Goal: Task Accomplishment & Management: Complete application form

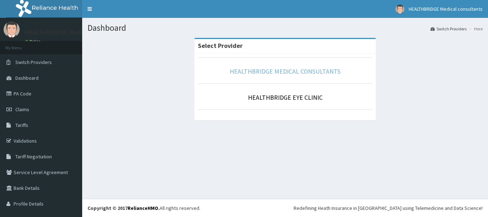
click at [298, 69] on link "HEALTHBRIDGE MEDICAL CONSULTANTS" at bounding box center [285, 71] width 111 height 8
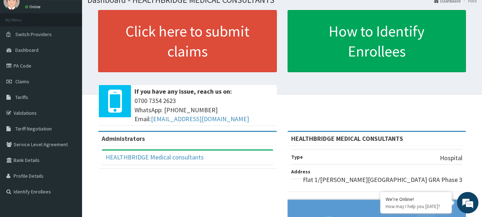
scroll to position [36, 0]
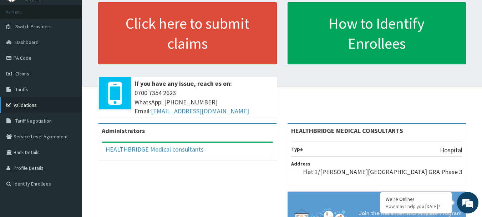
click at [30, 105] on link "Validations" at bounding box center [41, 105] width 82 height 16
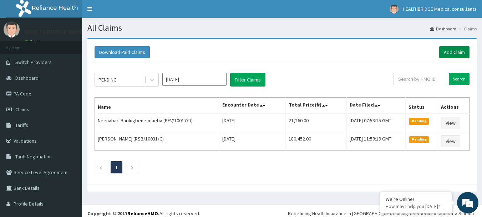
click at [450, 47] on link "Add Claim" at bounding box center [454, 52] width 30 height 12
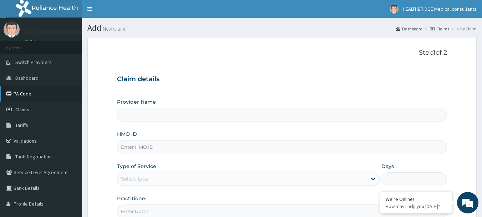
type input "HEALTHBRIDGE MEDICAL CONSULTANTS"
click at [23, 90] on link "PA Code" at bounding box center [41, 94] width 82 height 16
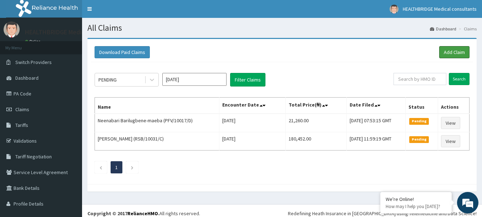
click at [454, 49] on link "Add Claim" at bounding box center [454, 52] width 30 height 12
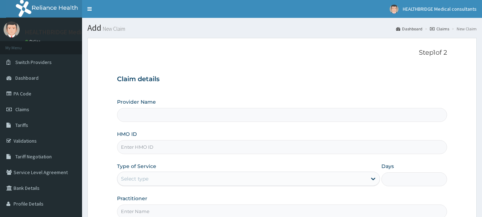
type input "HEALTHBRIDGE MEDICAL CONSULTANTS"
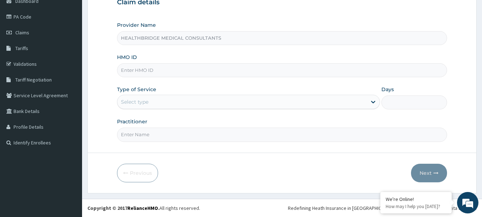
scroll to position [77, 0]
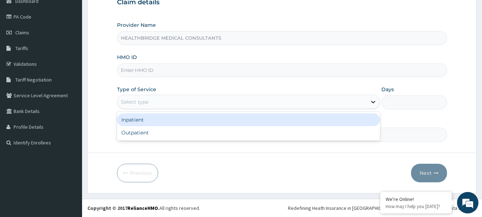
click at [373, 101] on icon at bounding box center [373, 101] width 7 height 7
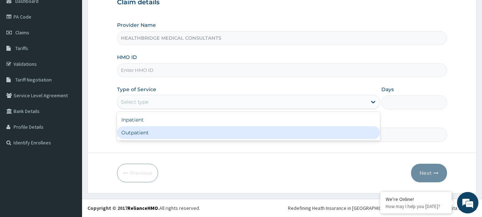
click at [170, 130] on div "Outpatient" at bounding box center [248, 132] width 263 height 13
click at [170, 130] on input "Practitioner" at bounding box center [282, 134] width 331 height 14
type input "1"
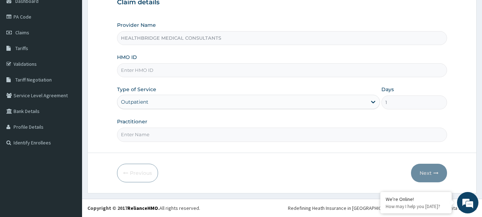
scroll to position [0, 0]
type input "[PERSON_NAME]"
click at [178, 70] on input "HMO ID" at bounding box center [282, 70] width 331 height 14
paste input "08034310080-1"
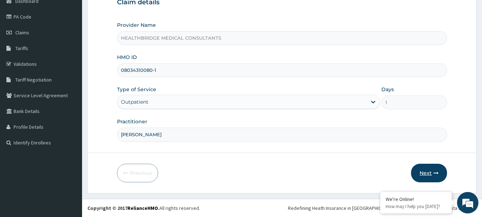
click at [432, 174] on button "Next" at bounding box center [429, 172] width 36 height 19
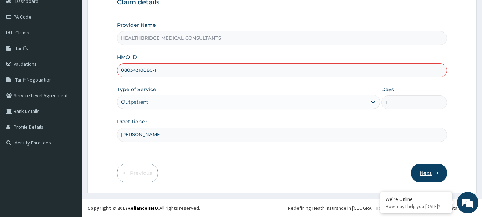
click at [426, 170] on button "Next" at bounding box center [429, 172] width 36 height 19
type input "08034310080-1"
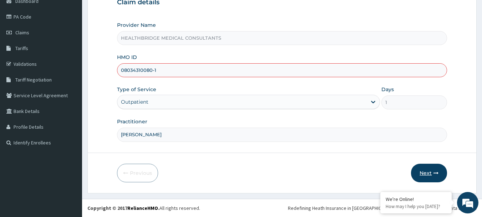
click at [423, 165] on button "Next" at bounding box center [429, 172] width 36 height 19
click at [426, 170] on button "Next" at bounding box center [429, 172] width 36 height 19
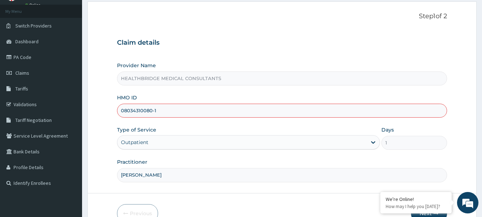
scroll to position [0, 0]
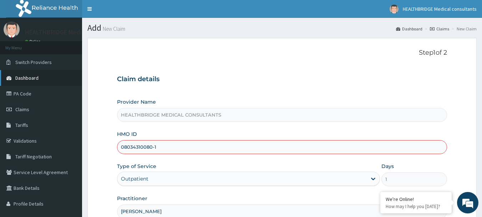
click at [37, 75] on span "Dashboard" at bounding box center [26, 78] width 23 height 6
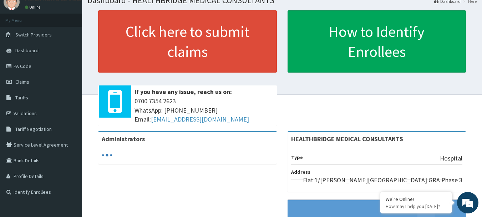
scroll to position [36, 0]
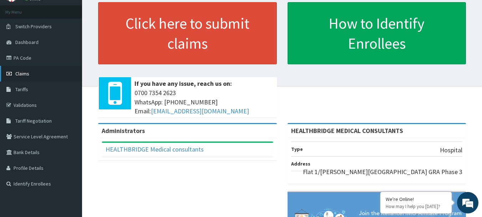
click at [39, 70] on link "Claims" at bounding box center [41, 74] width 82 height 16
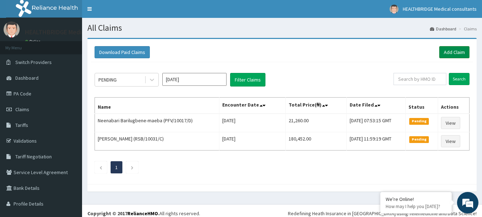
click at [446, 50] on link "Add Claim" at bounding box center [454, 52] width 30 height 12
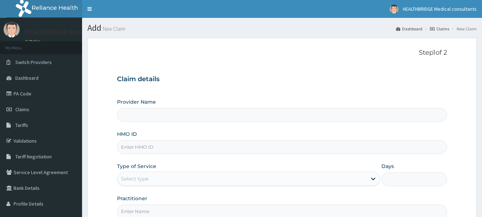
type input "HEALTHBRIDGE MEDICAL CONSULTANTS"
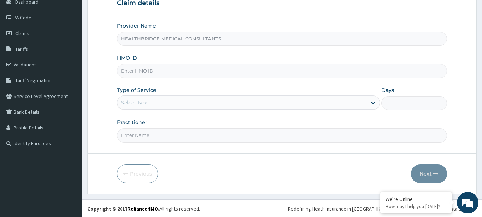
scroll to position [77, 0]
click at [173, 68] on input "HMO ID" at bounding box center [282, 70] width 331 height 14
paste input "08034310080-1"
type input "08034310080-1"
click at [142, 99] on div "Select type" at bounding box center [134, 101] width 27 height 7
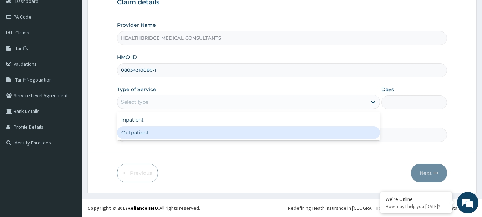
click at [143, 133] on div "Outpatient" at bounding box center [248, 132] width 263 height 13
type input "1"
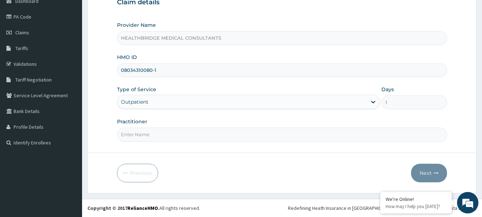
click at [145, 134] on input "Practitioner" at bounding box center [282, 134] width 331 height 14
type input "[PERSON_NAME]"
click at [227, 67] on input "08034310080-1" at bounding box center [282, 70] width 331 height 14
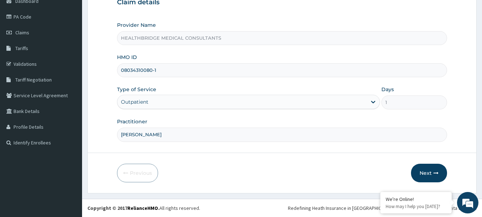
click at [227, 67] on input "08034310080-1" at bounding box center [282, 70] width 331 height 14
click at [160, 70] on input "08034310080-1" at bounding box center [282, 70] width 331 height 14
click at [159, 70] on input "08034310080-1" at bounding box center [282, 70] width 331 height 14
paste input "KUR/10012/E"
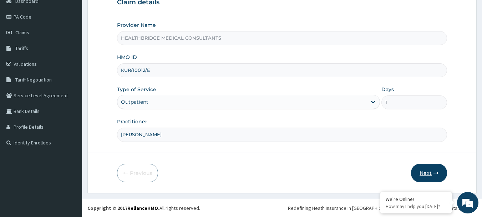
type input "KUR/10012/E"
click at [431, 168] on button "Next" at bounding box center [429, 172] width 36 height 19
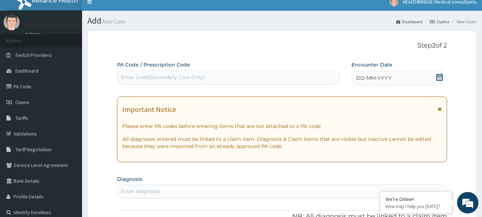
scroll to position [0, 0]
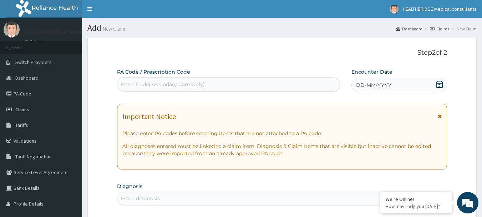
click at [396, 74] on div "Encounter Date DD-MM-YYYY" at bounding box center [400, 80] width 96 height 24
click at [439, 86] on icon at bounding box center [439, 84] width 7 height 7
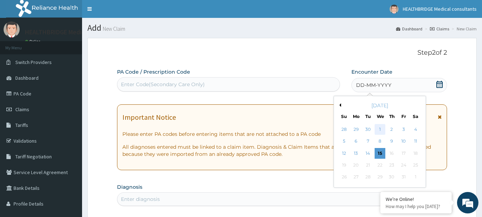
click at [382, 128] on div "1" at bounding box center [380, 129] width 11 height 11
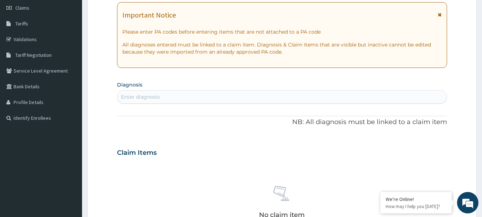
scroll to position [107, 0]
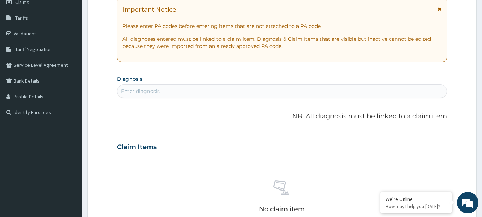
click at [215, 87] on div "Enter diagnosis" at bounding box center [282, 90] width 330 height 11
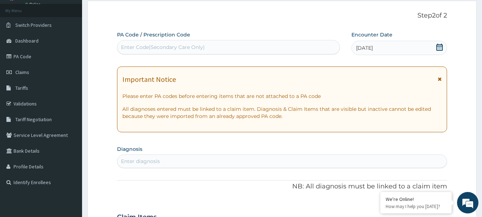
scroll to position [36, 0]
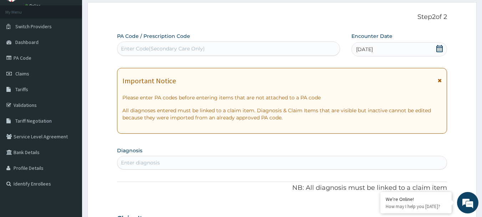
click at [440, 79] on icon at bounding box center [440, 80] width 4 height 5
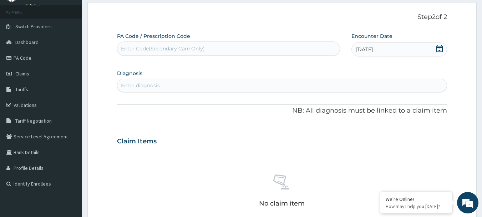
click at [177, 81] on div "Enter diagnosis" at bounding box center [282, 85] width 330 height 11
click at [170, 81] on div "Enter diagnosis" at bounding box center [282, 85] width 330 height 11
drag, startPoint x: 170, startPoint y: 81, endPoint x: 154, endPoint y: 83, distance: 16.1
click at [154, 83] on div "Enter diagnosis" at bounding box center [140, 85] width 39 height 7
drag, startPoint x: 154, startPoint y: 83, endPoint x: 141, endPoint y: 80, distance: 13.1
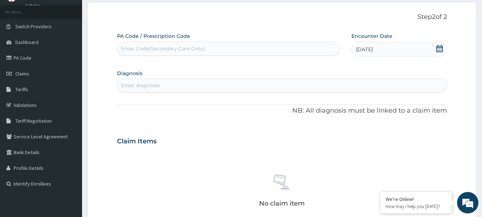
click at [141, 80] on div "Enter diagnosis" at bounding box center [282, 85] width 330 height 11
click at [141, 82] on div "Enter diagnosis" at bounding box center [282, 85] width 330 height 11
drag, startPoint x: 141, startPoint y: 82, endPoint x: 134, endPoint y: 81, distance: 7.9
click at [134, 81] on div "Enter diagnosis" at bounding box center [282, 85] width 330 height 11
click at [214, 87] on div "Enter diagnosis" at bounding box center [282, 85] width 330 height 11
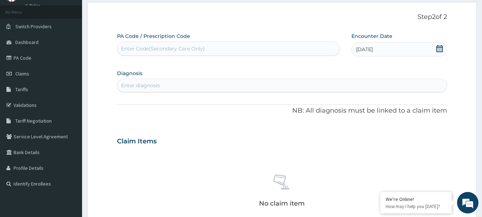
click at [211, 82] on div "Enter diagnosis" at bounding box center [282, 85] width 330 height 11
drag, startPoint x: 211, startPoint y: 82, endPoint x: 187, endPoint y: 84, distance: 24.0
click at [187, 84] on div "Enter diagnosis" at bounding box center [282, 85] width 330 height 11
click at [197, 87] on div "Enter diagnosis" at bounding box center [282, 85] width 330 height 11
click at [195, 85] on div "Enter diagnosis" at bounding box center [282, 85] width 330 height 11
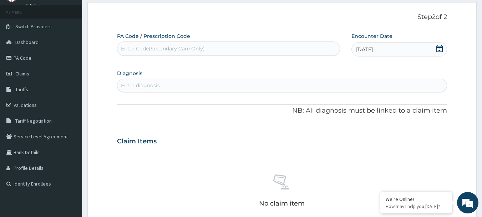
drag, startPoint x: 195, startPoint y: 85, endPoint x: 177, endPoint y: 82, distance: 17.7
click at [177, 82] on div "Enter diagnosis" at bounding box center [282, 85] width 330 height 11
click at [243, 78] on section "Diagnosis Select is focused ,type to refine list, press Down to open the menu, …" at bounding box center [282, 80] width 331 height 24
click at [147, 85] on div "Enter diagnosis" at bounding box center [140, 85] width 39 height 7
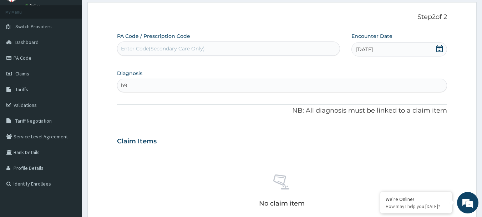
type input "h"
type input "hearing"
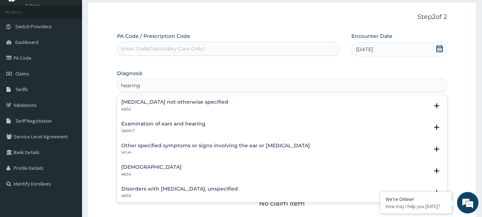
click at [182, 100] on h4 "Deafness not otherwise specified" at bounding box center [174, 101] width 107 height 5
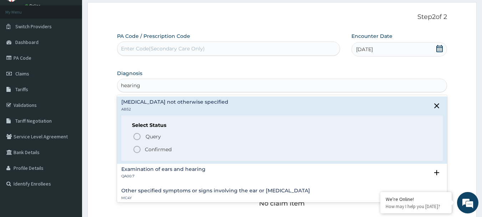
click at [135, 149] on icon "status option filled" at bounding box center [137, 149] width 9 height 9
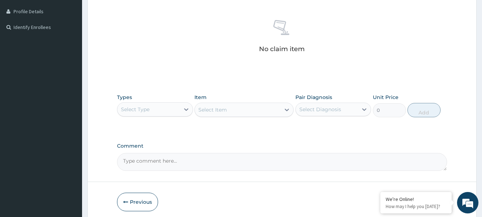
scroll to position [193, 0]
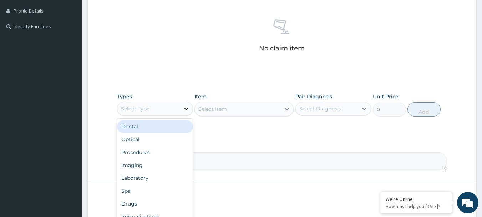
click at [184, 107] on icon at bounding box center [186, 108] width 7 height 7
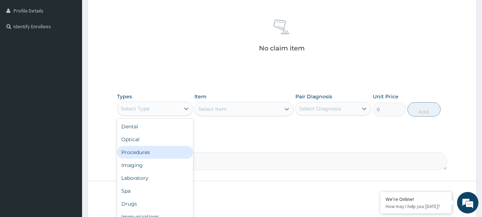
scroll to position [24, 0]
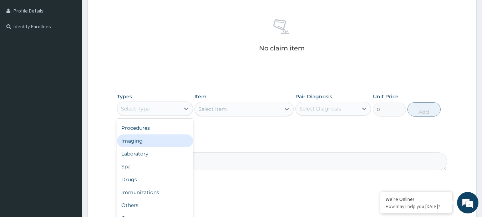
click at [241, 127] on div "Types option Imaging focused, 4 of 10. 10 results available. Use Up and Down to…" at bounding box center [282, 109] width 331 height 41
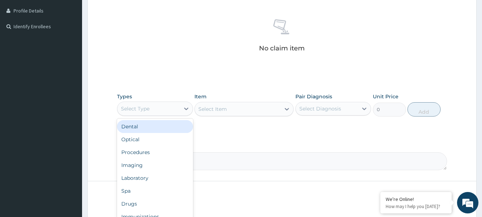
click at [165, 106] on div "Select Type" at bounding box center [148, 108] width 62 height 11
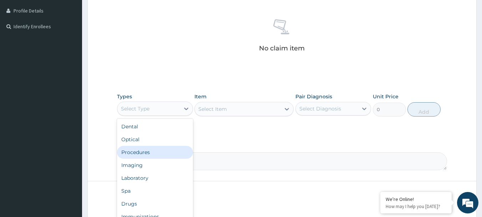
click at [179, 148] on div "Procedures" at bounding box center [155, 152] width 76 height 13
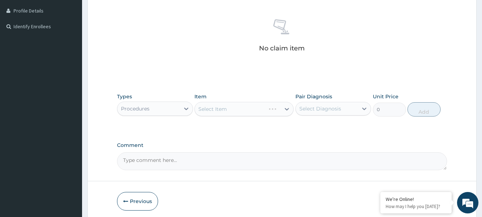
click at [266, 102] on div "Select Item" at bounding box center [244, 109] width 99 height 14
click at [287, 109] on div "Select Item" at bounding box center [244, 109] width 99 height 14
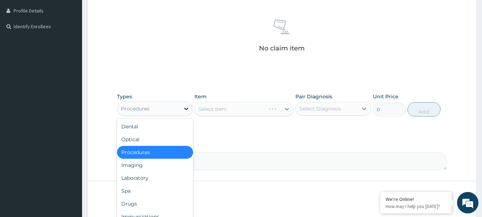
click at [186, 109] on icon at bounding box center [186, 108] width 4 height 2
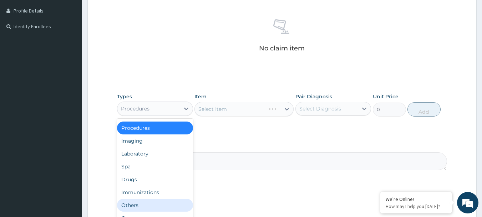
click at [165, 198] on div "Others" at bounding box center [155, 204] width 76 height 13
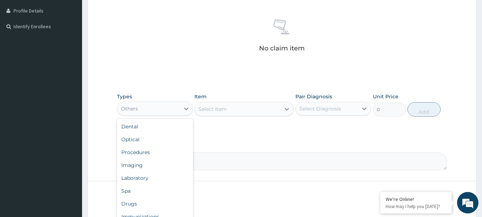
scroll to position [14, 0]
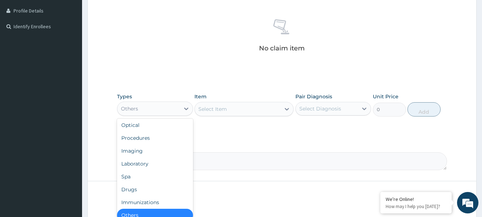
click at [168, 108] on div "Others" at bounding box center [148, 108] width 62 height 11
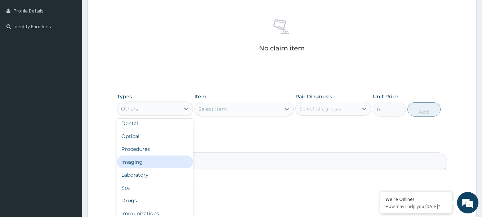
scroll to position [0, 0]
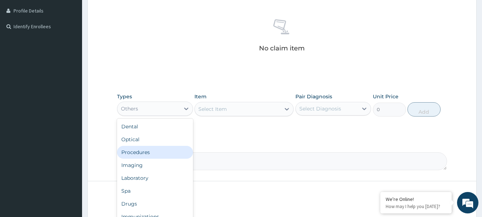
click at [158, 153] on div "Procedures" at bounding box center [155, 152] width 76 height 13
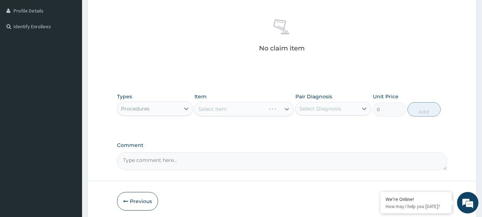
click at [235, 106] on div "Select Item" at bounding box center [244, 109] width 99 height 14
click at [286, 110] on div "Select Item" at bounding box center [244, 109] width 99 height 14
click at [286, 109] on div "Select Item" at bounding box center [244, 109] width 99 height 14
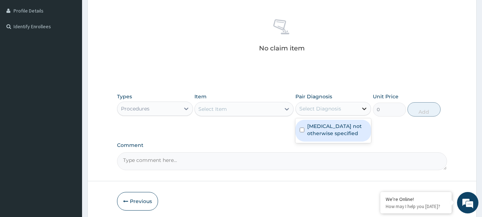
click at [364, 109] on icon at bounding box center [365, 108] width 4 height 2
click at [302, 130] on input "checkbox" at bounding box center [302, 129] width 5 height 5
checkbox input "true"
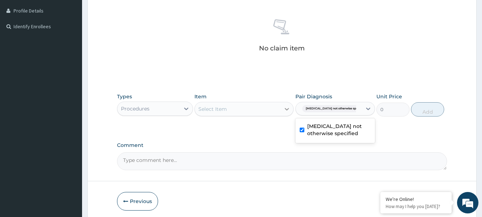
click at [286, 107] on icon at bounding box center [286, 108] width 7 height 7
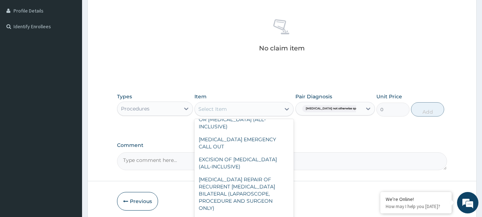
scroll to position [1636, 0]
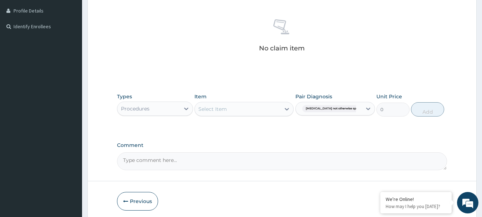
click at [238, 105] on div "Select Item" at bounding box center [238, 108] width 86 height 11
click at [287, 109] on icon at bounding box center [287, 109] width 4 height 2
type input "g"
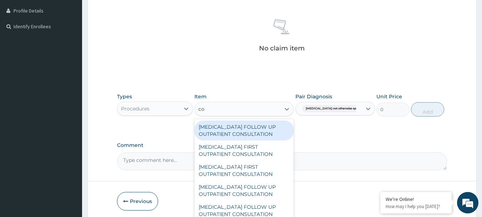
type input "con"
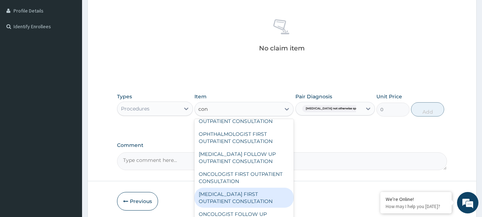
scroll to position [660, 0]
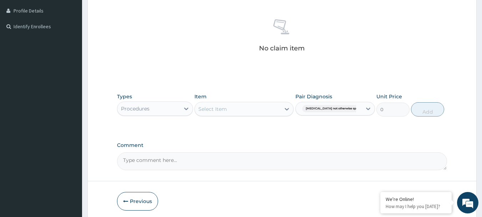
click at [212, 104] on div "Select Item" at bounding box center [238, 108] width 86 height 11
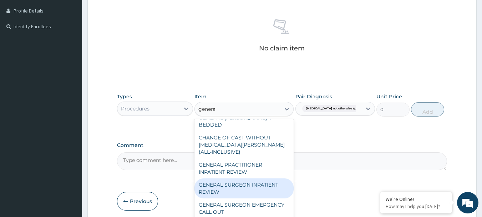
scroll to position [9, 0]
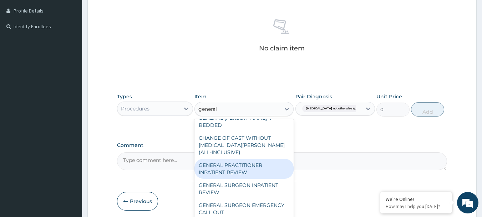
type input "general p"
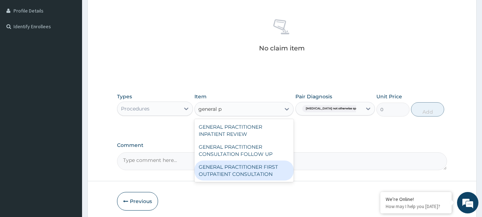
click at [238, 171] on div "GENERAL PRACTITIONER FIRST OUTPATIENT CONSULTATION" at bounding box center [244, 170] width 99 height 20
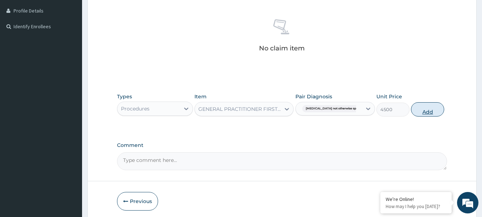
click at [430, 107] on button "Add" at bounding box center [427, 109] width 33 height 14
type input "0"
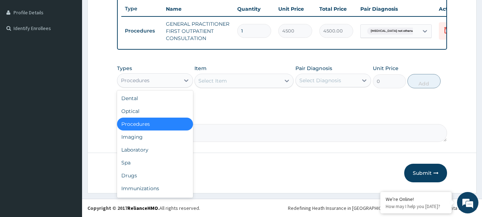
click at [173, 85] on div "Procedures" at bounding box center [148, 80] width 62 height 11
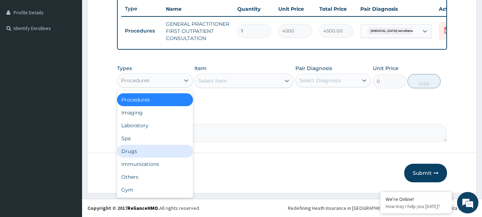
click at [139, 157] on div "Drugs" at bounding box center [155, 151] width 76 height 13
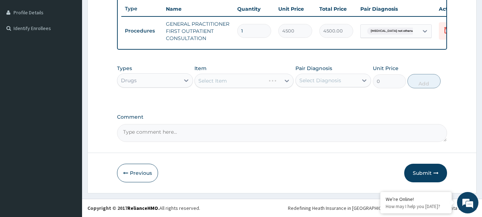
click at [263, 83] on div "Select Item" at bounding box center [244, 81] width 99 height 14
click at [287, 84] on div "Select Item" at bounding box center [244, 81] width 99 height 14
click at [288, 83] on div "Select Item" at bounding box center [244, 81] width 99 height 14
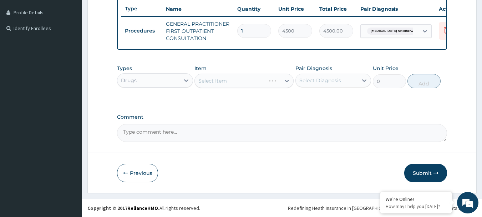
click at [287, 84] on div "Select Item" at bounding box center [244, 81] width 99 height 14
click at [286, 85] on div "Select Item" at bounding box center [244, 81] width 99 height 14
click at [271, 82] on div "Select Item" at bounding box center [244, 81] width 99 height 14
click at [287, 84] on div "Select Item" at bounding box center [244, 81] width 99 height 14
click at [270, 85] on div "Select Item" at bounding box center [244, 81] width 99 height 14
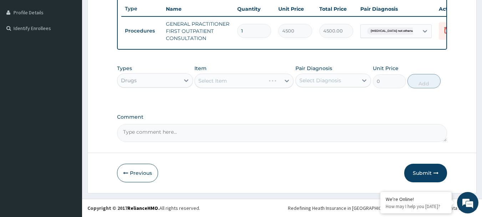
click at [270, 85] on div "Select Item" at bounding box center [244, 81] width 99 height 14
click at [267, 85] on div "Select Item" at bounding box center [244, 81] width 99 height 14
click at [286, 83] on div "Select Item" at bounding box center [244, 81] width 99 height 14
click at [253, 83] on div "Select Item" at bounding box center [244, 81] width 99 height 14
click at [269, 85] on div "Select Item" at bounding box center [244, 81] width 99 height 14
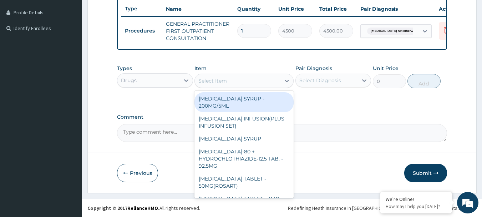
click at [263, 83] on div "Select Item" at bounding box center [238, 80] width 86 height 11
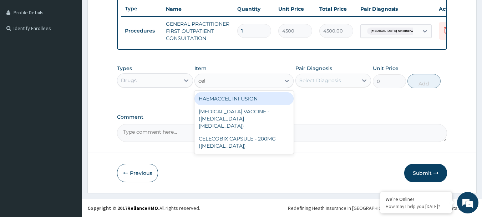
type input "cele"
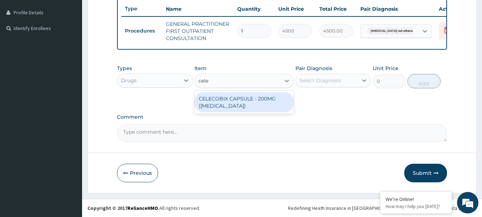
click at [251, 103] on div "CELECOBIX CAPSULE - 200MG (CELEBREX)" at bounding box center [244, 102] width 99 height 20
type input "256"
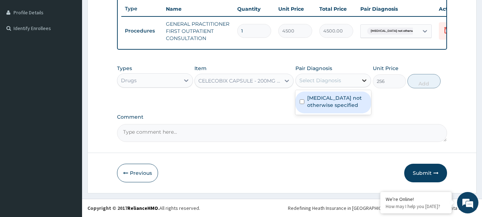
click at [364, 82] on icon at bounding box center [364, 80] width 7 height 7
click at [302, 104] on input "checkbox" at bounding box center [302, 101] width 5 height 5
checkbox input "true"
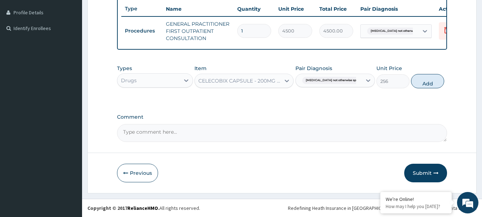
click at [270, 112] on div "PA Code / Prescription Code Enter Code(Secondary Care Only) Encounter Date 01-1…" at bounding box center [282, 9] width 331 height 265
click at [287, 84] on icon at bounding box center [286, 80] width 7 height 7
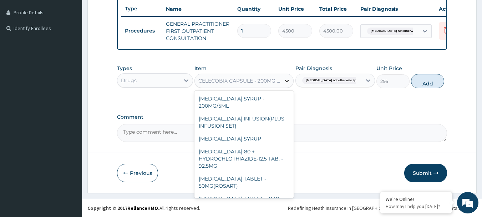
scroll to position [13308, 0]
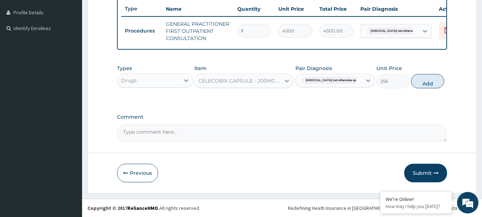
click at [313, 102] on div "Types Drugs Item CELECOBIX CAPSULE - 200MG (CELEBREX) Pair Diagnosis Deafness n…" at bounding box center [282, 81] width 331 height 41
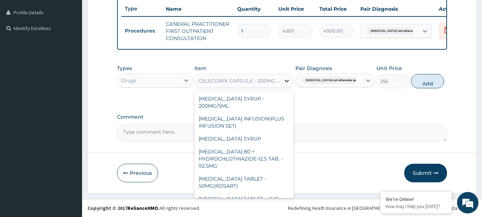
click at [282, 85] on div at bounding box center [287, 80] width 13 height 13
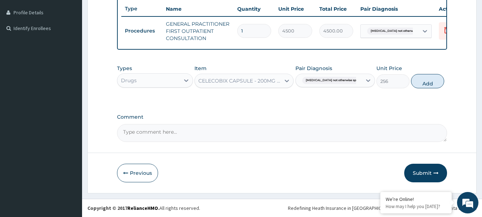
click at [306, 113] on div "PA Code / Prescription Code Enter Code(Secondary Care Only) Encounter Date 01-1…" at bounding box center [282, 9] width 331 height 265
click at [421, 82] on button "Add" at bounding box center [427, 81] width 33 height 14
type input "0"
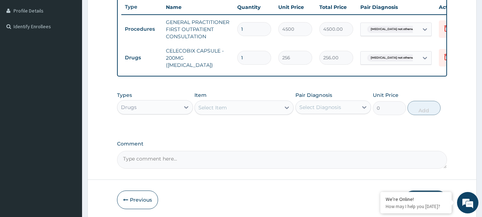
click at [260, 54] on input "1" at bounding box center [254, 58] width 34 height 14
type input "0.00"
click at [247, 57] on input "number" at bounding box center [254, 58] width 34 height 14
type input "7"
type input "1792.00"
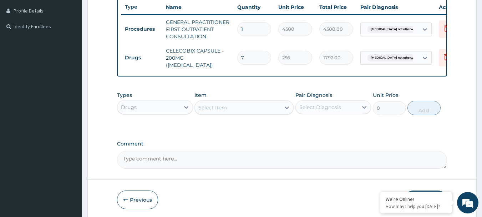
type input "7"
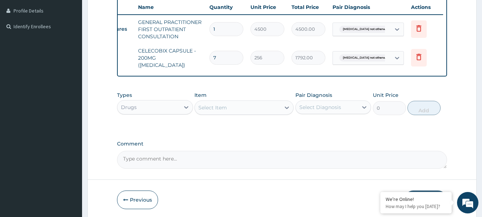
scroll to position [221, 0]
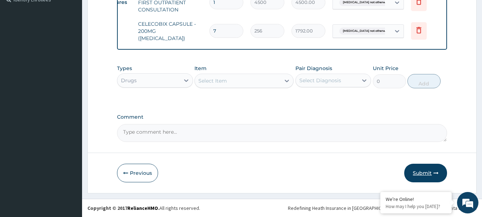
click at [430, 170] on button "Submit" at bounding box center [425, 172] width 43 height 19
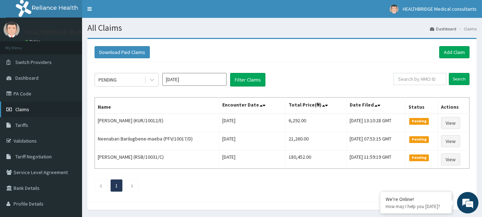
click at [50, 108] on link "Claims" at bounding box center [41, 109] width 82 height 16
click at [453, 50] on link "Add Claim" at bounding box center [454, 52] width 30 height 12
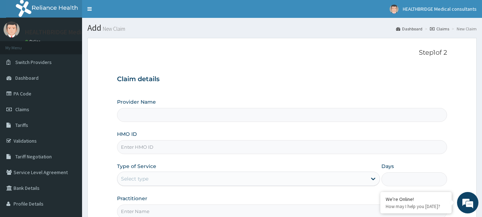
type input "HEALTHBRIDGE MEDICAL CONSULTANTS"
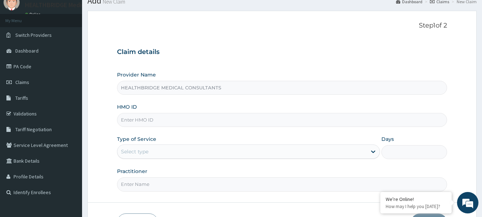
scroll to position [27, 0]
click at [213, 118] on input "HMO ID" at bounding box center [282, 119] width 331 height 14
paste input "FWN/10034/B"
type input "FWN/10034/B"
click at [203, 151] on div "Select type" at bounding box center [242, 150] width 250 height 11
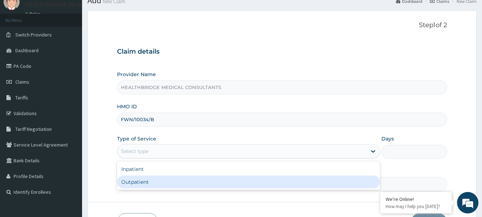
click at [173, 182] on div "Outpatient" at bounding box center [248, 181] width 263 height 13
type input "1"
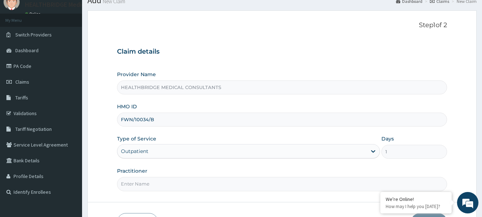
scroll to position [77, 0]
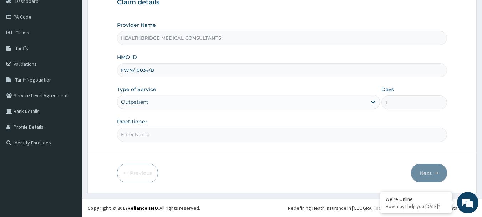
click at [268, 140] on input "Practitioner" at bounding box center [282, 134] width 331 height 14
type input "KELVIN"
click at [426, 171] on button "Next" at bounding box center [429, 172] width 36 height 19
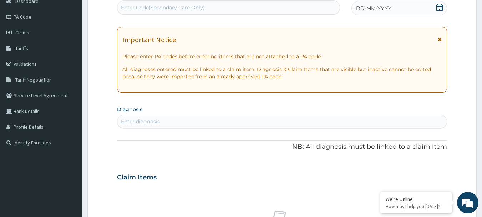
click at [220, 117] on div "Enter diagnosis" at bounding box center [282, 121] width 330 height 11
click at [147, 118] on div "Enter diagnosis" at bounding box center [140, 121] width 39 height 7
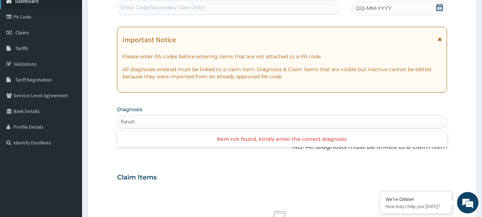
type input "furun"
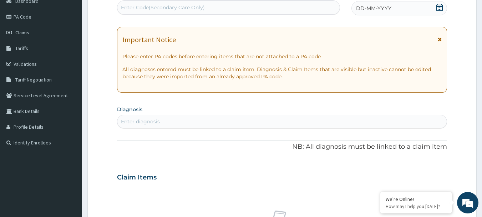
click at [147, 119] on div "Enter diagnosis" at bounding box center [140, 121] width 39 height 7
type input "f"
click at [156, 116] on div "Enter diagnosis" at bounding box center [282, 121] width 330 height 11
drag, startPoint x: 156, startPoint y: 116, endPoint x: 133, endPoint y: 119, distance: 23.4
click at [133, 119] on div "Enter diagnosis" at bounding box center [140, 121] width 39 height 7
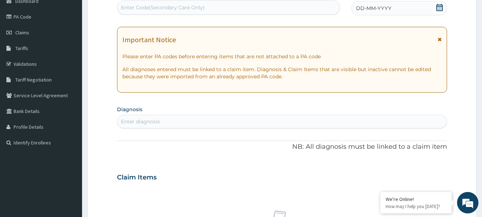
paste input "v"
click at [136, 119] on div "vvv vvv" at bounding box center [274, 121] width 315 height 11
type input "v"
click at [153, 119] on div "Enter diagnosis" at bounding box center [140, 121] width 39 height 7
type input "l"
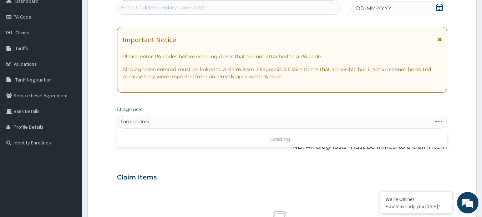
type input "furunculosis"
click at [437, 141] on icon "open select status" at bounding box center [436, 141] width 5 height 5
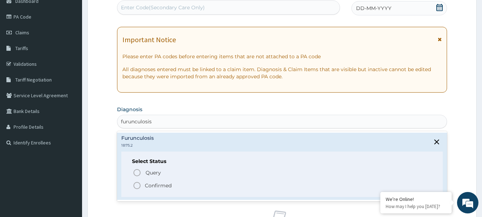
click at [136, 185] on icon "status option filled" at bounding box center [137, 185] width 9 height 9
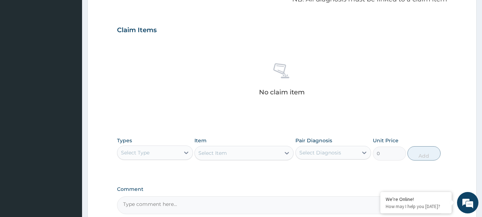
scroll to position [231, 0]
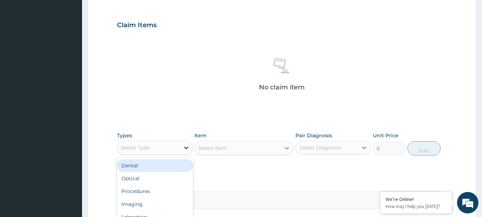
click at [186, 146] on icon at bounding box center [186, 147] width 7 height 7
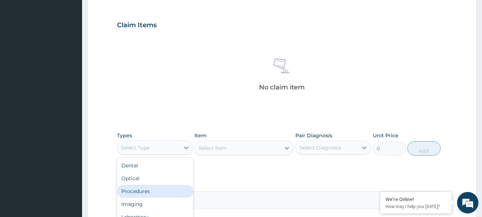
click at [149, 191] on div "Procedures" at bounding box center [155, 191] width 76 height 13
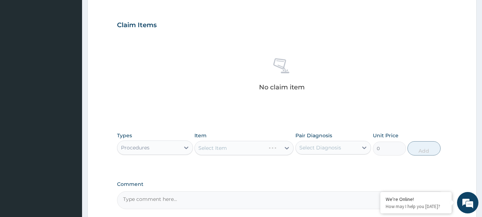
click at [280, 141] on div "Select Item" at bounding box center [244, 148] width 99 height 14
click at [286, 148] on div "Select Item" at bounding box center [244, 148] width 99 height 14
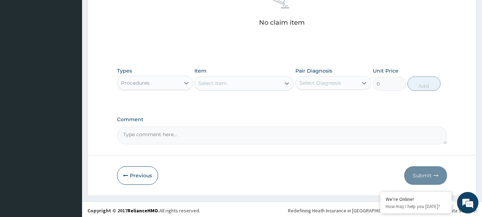
scroll to position [298, 0]
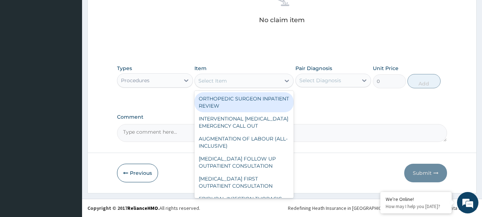
click at [280, 78] on div "Select Item" at bounding box center [238, 80] width 86 height 11
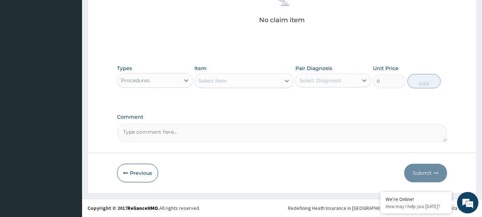
click at [252, 82] on div "Select Item" at bounding box center [238, 80] width 86 height 11
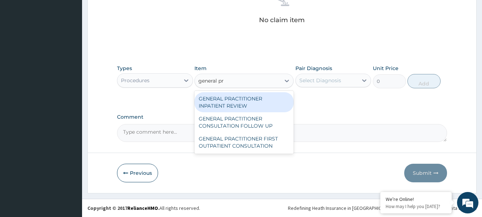
type input "general pra"
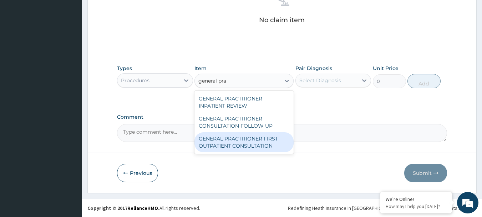
click at [249, 139] on div "GENERAL PRACTITIONER FIRST OUTPATIENT CONSULTATION" at bounding box center [244, 142] width 99 height 20
type input "4500"
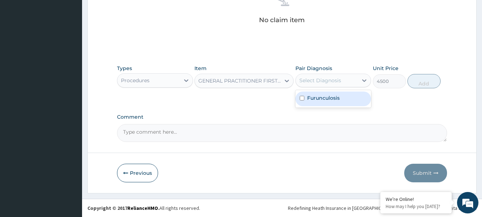
click at [347, 81] on div "Select Diagnosis" at bounding box center [327, 80] width 62 height 11
click at [302, 97] on input "checkbox" at bounding box center [302, 98] width 5 height 5
checkbox input "true"
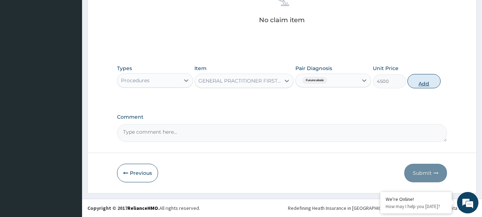
click at [421, 84] on button "Add" at bounding box center [424, 81] width 33 height 14
type input "0"
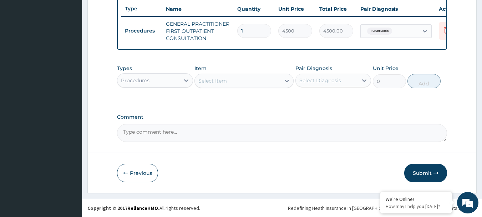
scroll to position [273, 0]
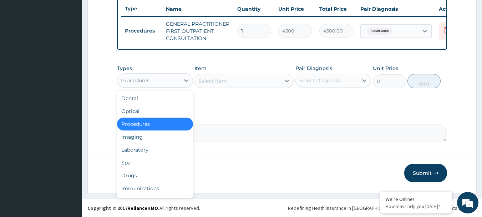
click at [174, 80] on div "Procedures" at bounding box center [148, 80] width 62 height 11
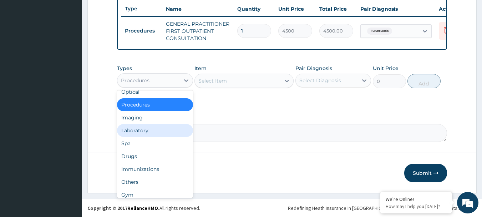
scroll to position [24, 0]
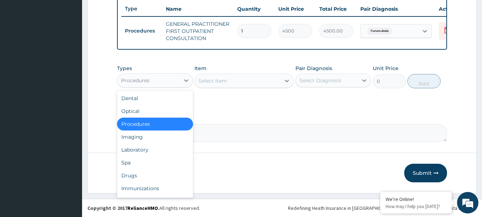
click at [176, 75] on div "Procedures" at bounding box center [148, 80] width 62 height 11
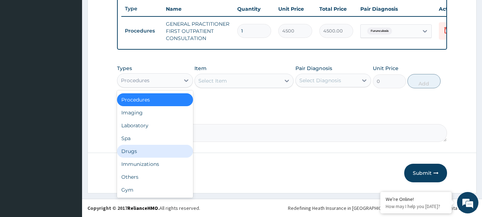
click at [131, 155] on div "Drugs" at bounding box center [155, 151] width 76 height 13
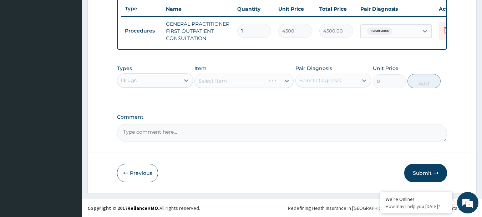
click at [252, 81] on div "Select Item" at bounding box center [244, 81] width 99 height 14
click at [286, 80] on icon at bounding box center [286, 80] width 7 height 7
type input "lorat"
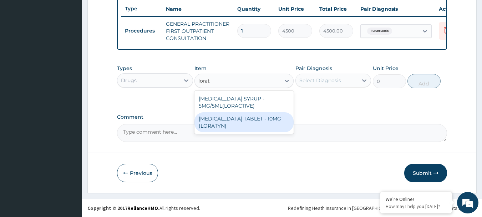
click at [250, 121] on div "[MEDICAL_DATA] TABLET - 10MG (LORATYN)" at bounding box center [244, 122] width 99 height 20
type input "112"
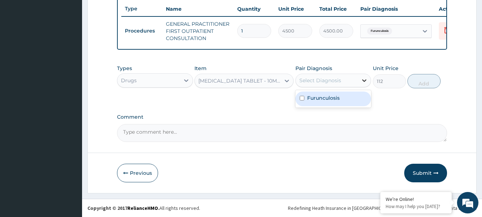
click at [364, 80] on icon at bounding box center [364, 80] width 7 height 7
click at [301, 97] on input "checkbox" at bounding box center [302, 98] width 5 height 5
checkbox input "true"
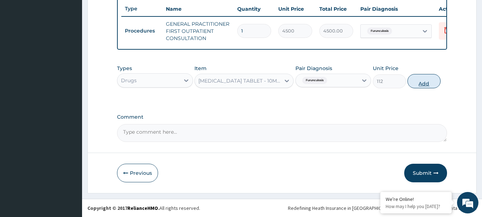
click at [421, 84] on button "Add" at bounding box center [424, 81] width 33 height 14
type input "0"
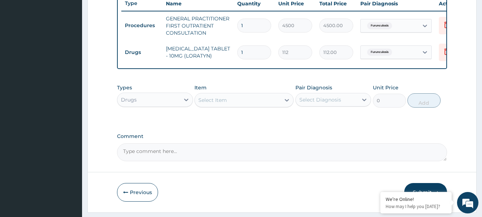
click at [255, 48] on input "1" at bounding box center [254, 52] width 34 height 14
type input "0.00"
type input "7"
type input "784.00"
type input "7"
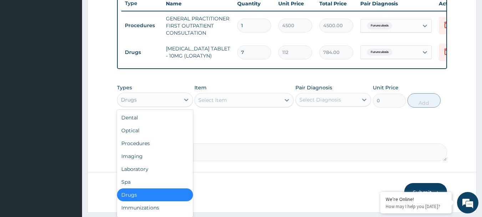
click at [163, 104] on div "Drugs" at bounding box center [148, 99] width 62 height 11
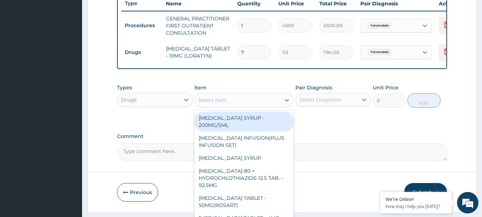
click at [223, 104] on div "Select Item" at bounding box center [212, 99] width 29 height 7
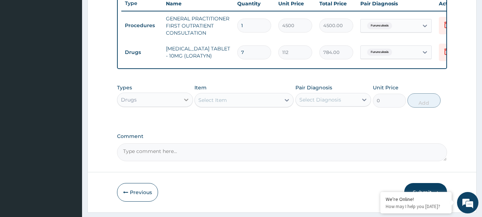
click at [187, 103] on icon at bounding box center [186, 99] width 7 height 7
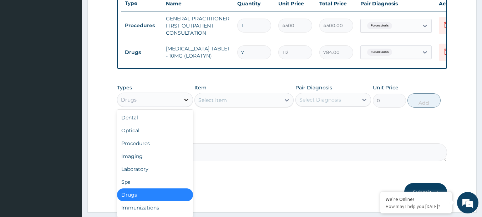
click at [187, 103] on icon at bounding box center [186, 99] width 7 height 7
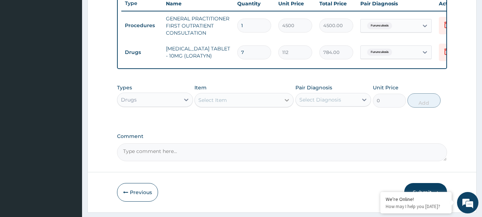
click at [285, 104] on icon at bounding box center [286, 99] width 7 height 7
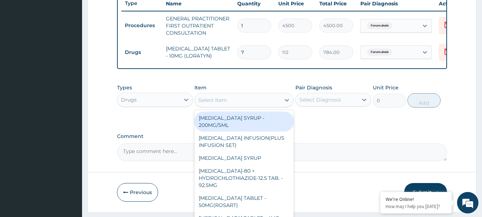
click at [262, 104] on div "Select Item" at bounding box center [238, 99] width 86 height 11
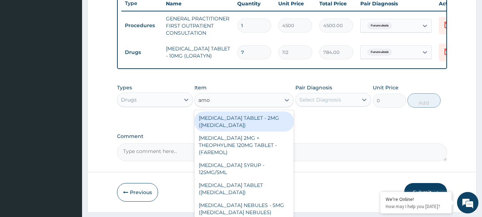
type input "amox"
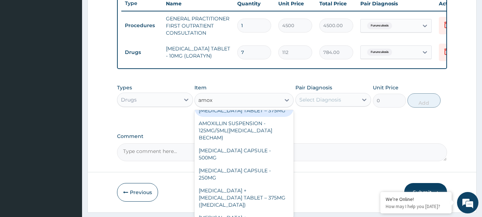
scroll to position [36, 0]
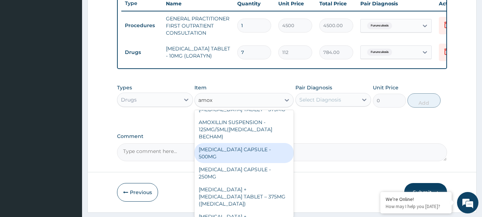
click at [263, 148] on div "[MEDICAL_DATA] CAPSULE - 500MG" at bounding box center [244, 153] width 99 height 20
type input "128"
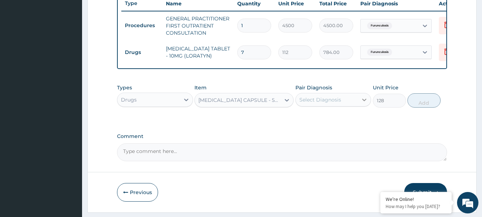
click at [362, 103] on icon at bounding box center [364, 99] width 7 height 7
click at [303, 120] on div "Furunculosis" at bounding box center [334, 118] width 76 height 15
checkbox input "true"
click at [427, 104] on button "Add" at bounding box center [424, 100] width 33 height 14
type input "0"
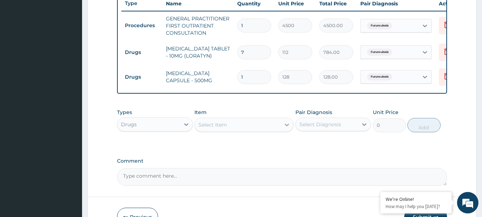
click at [289, 128] on icon at bounding box center [286, 124] width 7 height 7
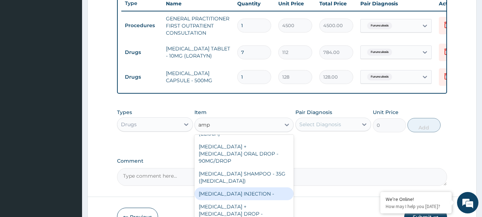
scroll to position [0, 0]
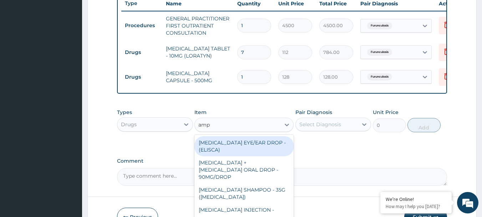
type input "amp"
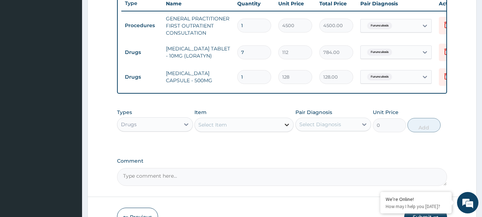
click at [290, 128] on icon at bounding box center [286, 124] width 7 height 7
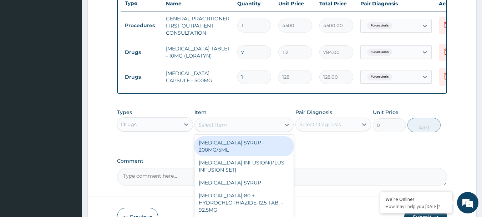
click at [252, 130] on div "Select Item" at bounding box center [238, 124] width 86 height 11
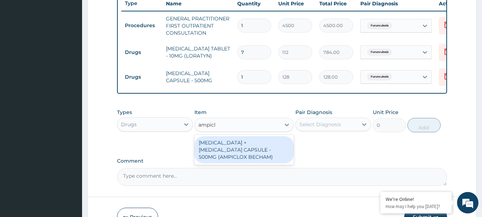
type input "ampiclo"
click at [245, 156] on div "[MEDICAL_DATA] + [MEDICAL_DATA] CAPSULE - 500MG (AMPICLOX BECHAM)" at bounding box center [244, 149] width 99 height 27
type input "1920"
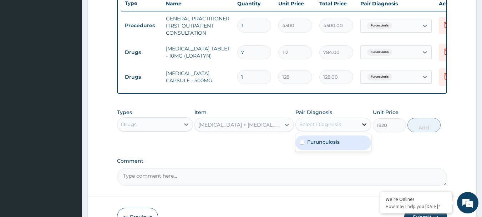
click at [367, 128] on icon at bounding box center [364, 124] width 7 height 7
click at [300, 144] on input "checkbox" at bounding box center [302, 142] width 5 height 5
checkbox input "true"
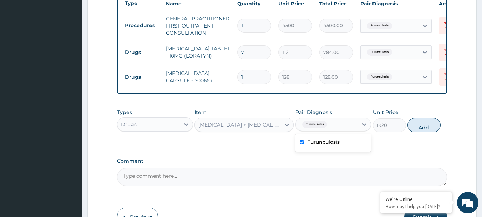
click at [426, 130] on button "Add" at bounding box center [424, 125] width 33 height 14
type input "0"
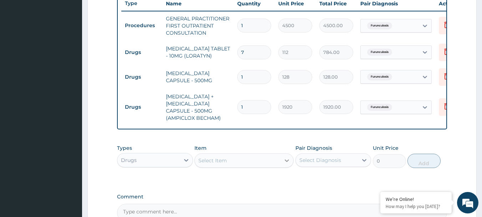
click at [289, 164] on icon at bounding box center [286, 160] width 7 height 7
click at [285, 164] on icon at bounding box center [286, 160] width 7 height 7
click at [261, 166] on div "Select Item" at bounding box center [238, 160] width 86 height 11
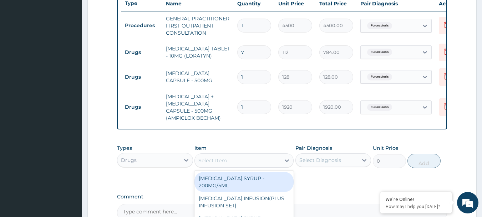
click at [261, 166] on div "Select Item" at bounding box center [238, 160] width 86 height 11
type input "mup"
click at [264, 187] on div "[MEDICAL_DATA] OINTMENT - 15G (MUPIDERM)" at bounding box center [244, 182] width 99 height 20
type input "4800"
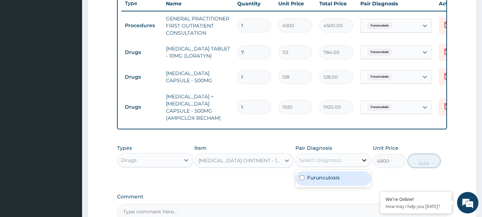
click at [364, 163] on icon at bounding box center [364, 159] width 7 height 7
click at [302, 180] on input "checkbox" at bounding box center [302, 177] width 5 height 5
checkbox input "true"
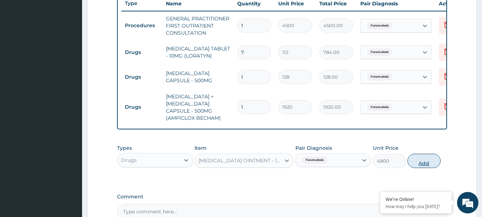
click at [418, 166] on button "Add" at bounding box center [424, 161] width 33 height 14
type input "0"
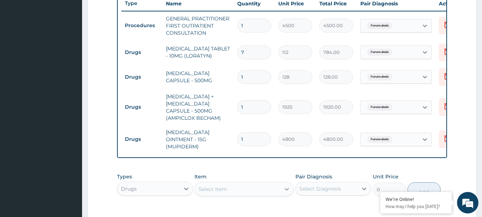
click at [288, 192] on icon at bounding box center [286, 188] width 7 height 7
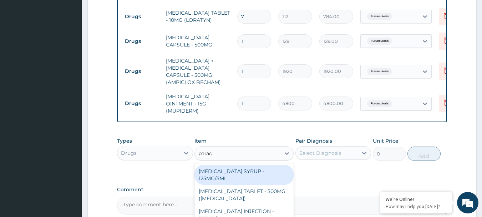
type input "parac"
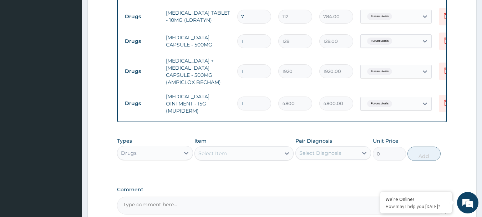
click at [238, 155] on div "Select Item" at bounding box center [238, 152] width 86 height 11
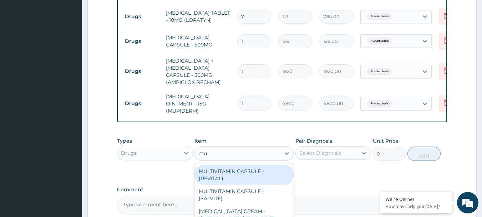
type input "mup"
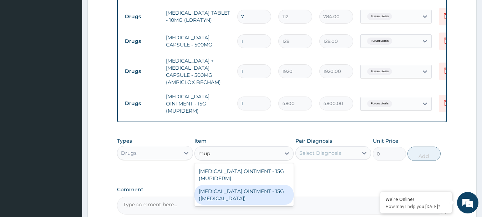
click at [249, 197] on div "MUPIROCIN OINTMENT - 15G (BACTROBAN)" at bounding box center [244, 195] width 99 height 20
type input "7680"
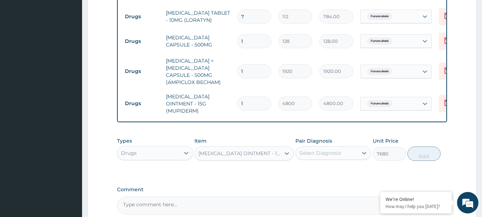
scroll to position [0, 28]
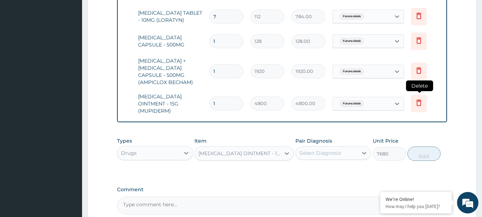
click at [419, 100] on icon at bounding box center [419, 102] width 9 height 9
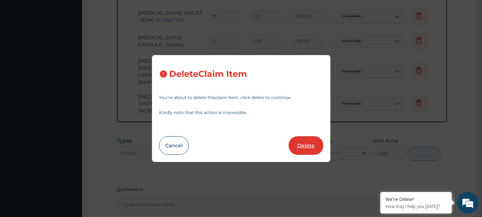
click at [313, 144] on button "Delete" at bounding box center [306, 145] width 35 height 19
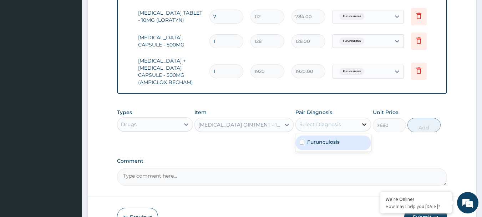
click at [366, 128] on icon at bounding box center [364, 124] width 7 height 7
click at [335, 142] on div "Furunculosis" at bounding box center [334, 142] width 76 height 15
checkbox input "true"
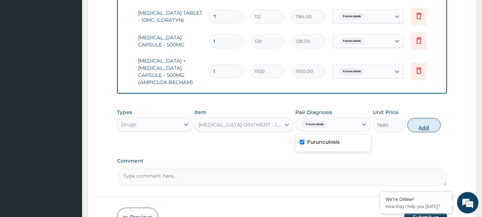
click at [428, 131] on button "Add" at bounding box center [424, 125] width 33 height 14
type input "0"
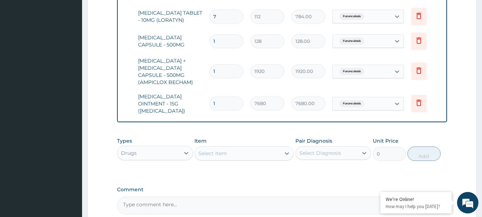
click at [280, 152] on div "Select Item" at bounding box center [238, 152] width 86 height 11
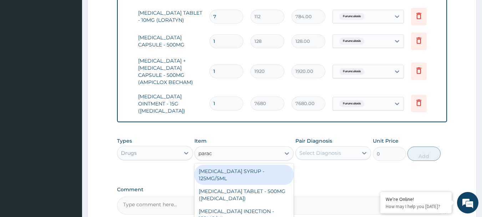
type input "parace"
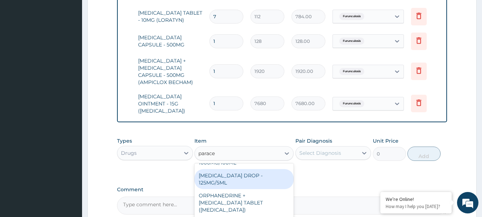
scroll to position [0, 0]
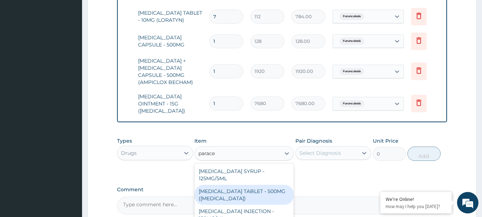
click at [255, 190] on div "PARACETAMOL TABLET - 500MG (PANADOL)" at bounding box center [244, 195] width 99 height 20
type input "48"
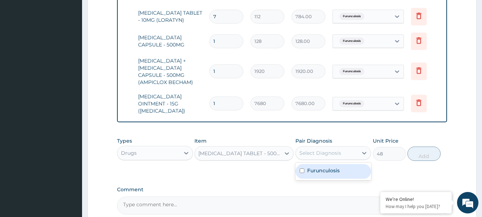
click at [330, 152] on div "Select Diagnosis" at bounding box center [321, 152] width 42 height 7
click at [316, 172] on label "Furunculosis" at bounding box center [323, 170] width 32 height 7
checkbox input "true"
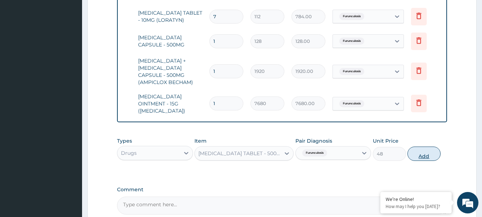
click at [418, 154] on button "Add" at bounding box center [424, 153] width 33 height 14
type input "0"
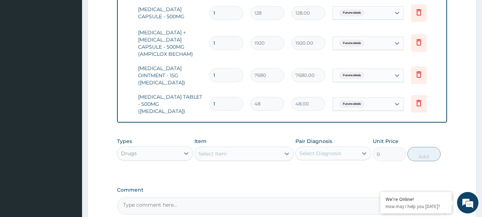
scroll to position [273, 0]
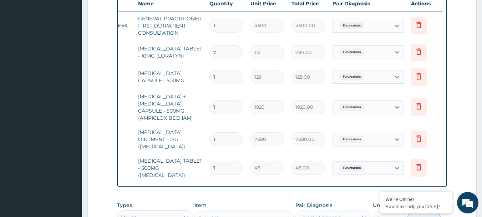
click at [225, 79] on input "1" at bounding box center [227, 77] width 34 height 14
type input "10"
type input "1280.00"
type input "10"
click at [219, 108] on input "1" at bounding box center [227, 107] width 34 height 14
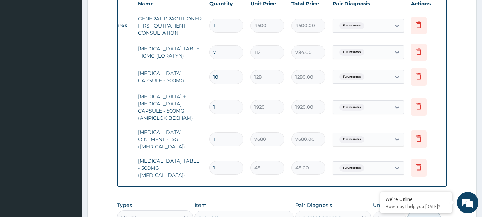
click at [219, 108] on input "1" at bounding box center [227, 107] width 34 height 14
type input "10"
type input "19200.00"
type input "10"
click at [222, 162] on input "1" at bounding box center [227, 168] width 34 height 14
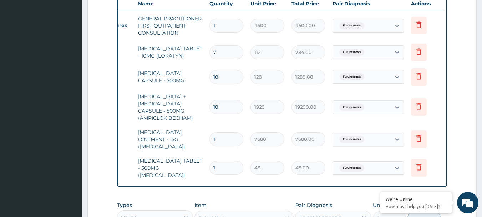
type input "18"
type input "864.00"
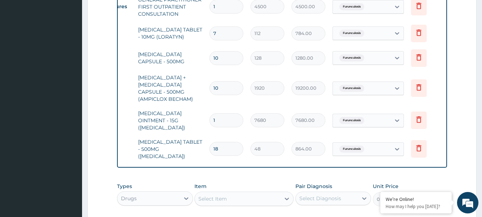
scroll to position [309, 0]
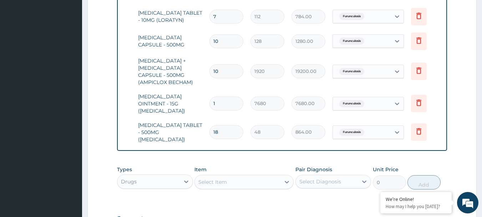
type input "18"
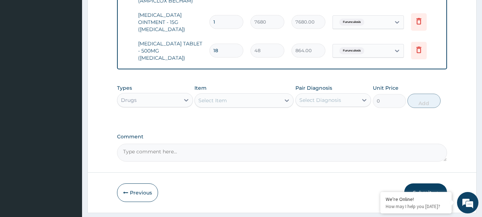
scroll to position [408, 0]
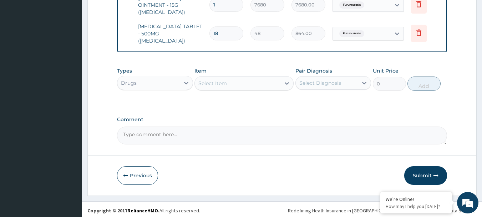
click at [424, 169] on button "Submit" at bounding box center [425, 175] width 43 height 19
click at [428, 168] on button "Submit" at bounding box center [425, 175] width 43 height 19
click at [429, 168] on button "Submit" at bounding box center [425, 175] width 43 height 19
click at [427, 170] on button "Submit" at bounding box center [425, 175] width 43 height 19
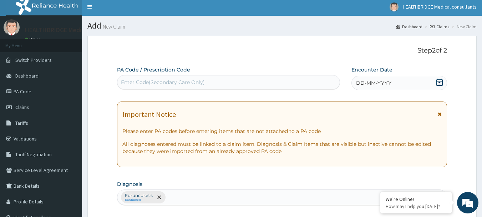
scroll to position [0, 0]
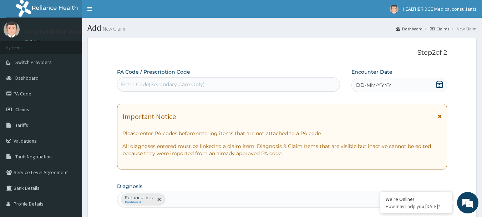
click at [442, 84] on icon at bounding box center [439, 84] width 7 height 7
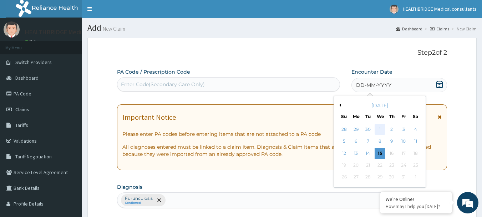
click at [381, 126] on div "1" at bounding box center [380, 129] width 11 height 11
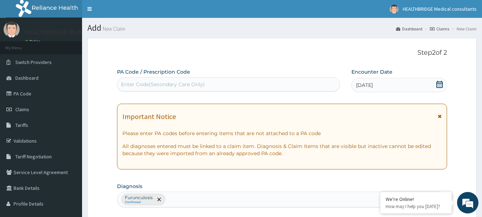
click at [439, 82] on icon at bounding box center [439, 84] width 7 height 7
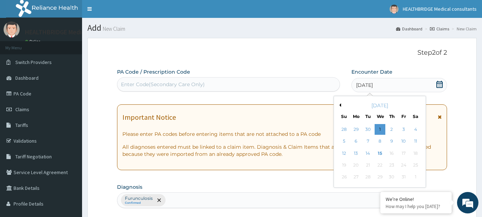
click at [341, 105] on button "Previous Month" at bounding box center [340, 105] width 4 height 4
click at [354, 127] on div "1" at bounding box center [356, 129] width 11 height 11
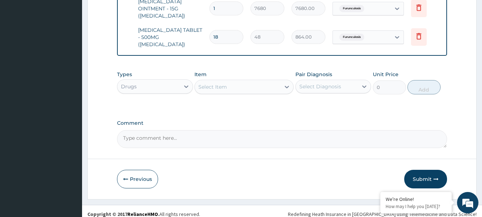
scroll to position [408, 0]
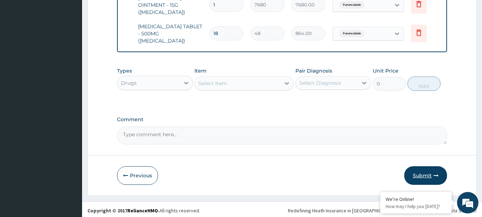
click at [424, 170] on button "Submit" at bounding box center [425, 175] width 43 height 19
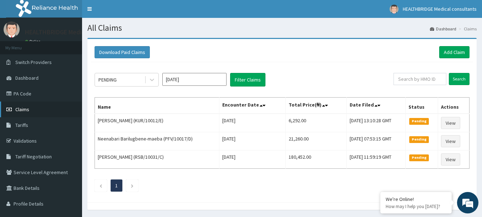
click at [30, 107] on link "Claims" at bounding box center [41, 109] width 82 height 16
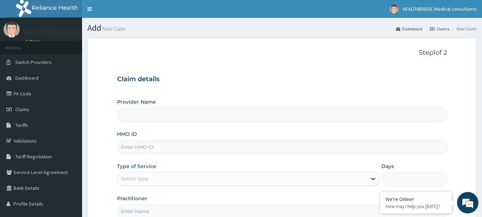
type input "HEALTHBRIDGE MEDICAL CONSULTANTS"
click at [171, 144] on input "HMO ID" at bounding box center [282, 147] width 331 height 14
paste input "AOM/10052/D"
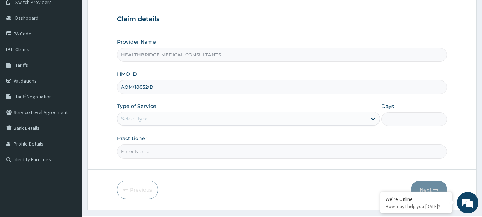
scroll to position [71, 0]
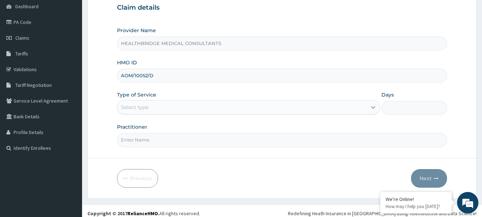
type input "AOM/10052/D"
click at [374, 106] on icon at bounding box center [373, 107] width 7 height 7
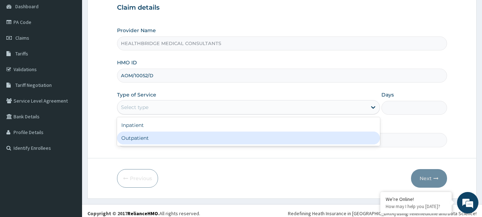
click at [198, 140] on div "Outpatient" at bounding box center [248, 137] width 263 height 13
type input "1"
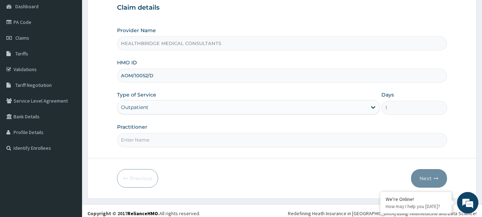
click at [203, 138] on input "Practitioner" at bounding box center [282, 140] width 331 height 14
type input "[PERSON_NAME]"
click at [427, 176] on button "Next" at bounding box center [429, 178] width 36 height 19
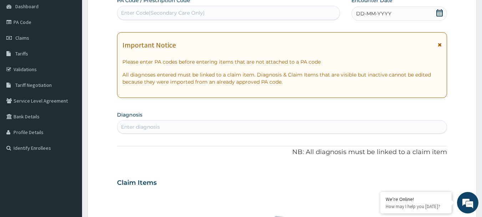
click at [440, 44] on icon at bounding box center [440, 44] width 4 height 5
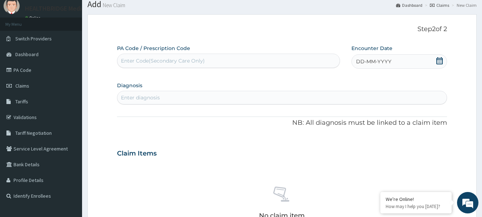
scroll to position [36, 0]
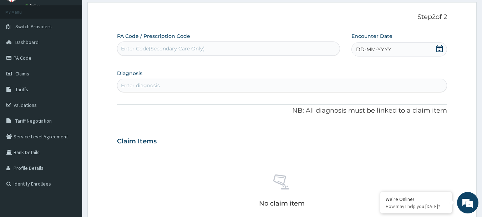
click at [439, 45] on icon at bounding box center [439, 48] width 7 height 7
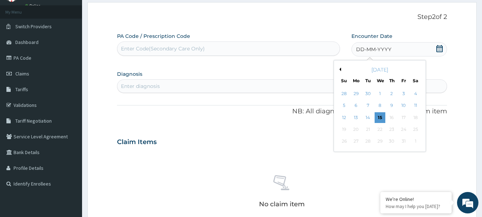
click at [341, 70] on button "Previous Month" at bounding box center [340, 69] width 4 height 4
click at [356, 91] on div "1" at bounding box center [356, 93] width 11 height 11
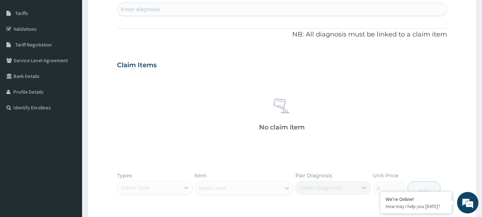
scroll to position [40, 0]
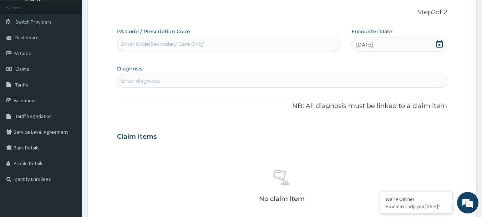
click at [242, 77] on div "Enter diagnosis" at bounding box center [282, 80] width 330 height 11
type input "dehydr"
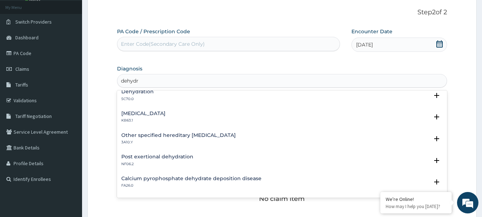
scroll to position [0, 0]
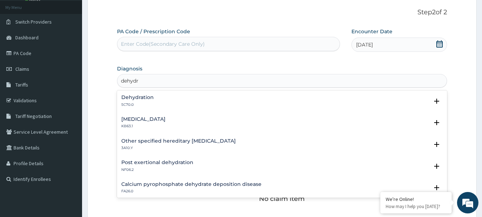
click at [163, 101] on div "Dehydration 5C70.0" at bounding box center [282, 101] width 322 height 12
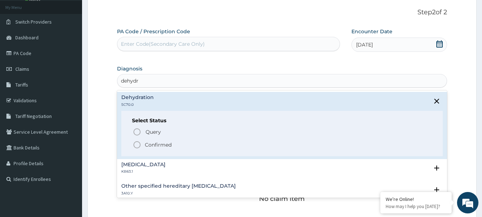
click at [138, 143] on icon "status option filled" at bounding box center [137, 144] width 9 height 9
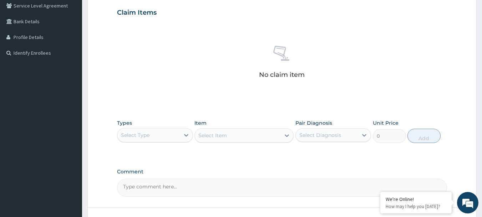
scroll to position [183, 0]
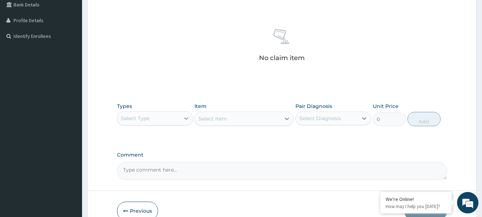
click at [185, 116] on icon at bounding box center [186, 118] width 7 height 7
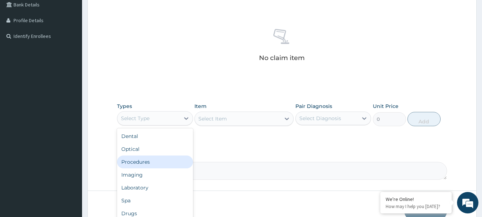
click at [145, 160] on div "Procedures" at bounding box center [155, 161] width 76 height 13
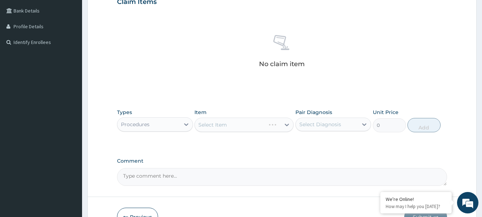
scroll to position [150, 0]
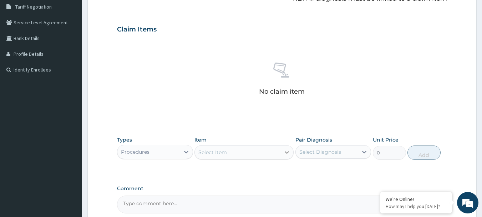
click at [287, 152] on icon at bounding box center [286, 152] width 7 height 7
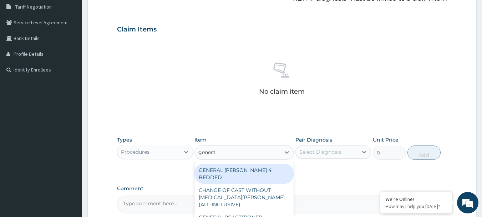
type input "gener"
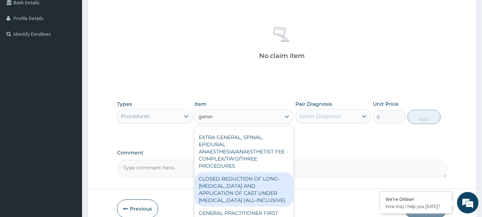
scroll to position [200, 0]
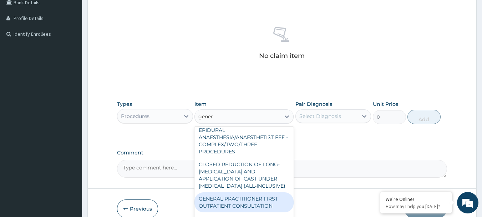
click at [237, 206] on div "GENERAL PRACTITIONER FIRST OUTPATIENT CONSULTATION" at bounding box center [244, 202] width 99 height 20
type input "4500"
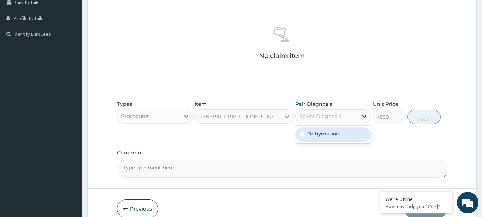
click at [364, 115] on icon at bounding box center [364, 115] width 7 height 7
click at [303, 132] on input "checkbox" at bounding box center [302, 133] width 5 height 5
checkbox input "true"
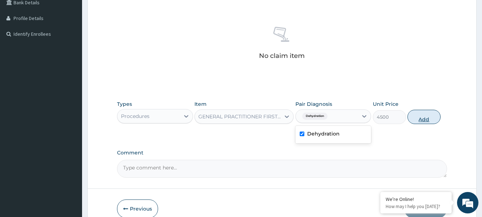
click at [422, 113] on button "Add" at bounding box center [424, 117] width 33 height 14
type input "0"
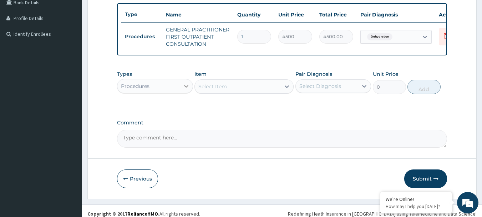
click at [186, 90] on icon at bounding box center [186, 85] width 7 height 7
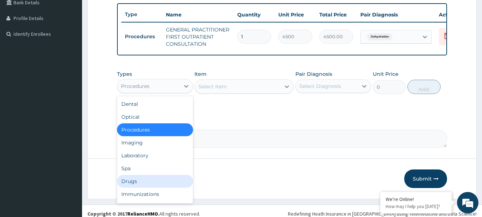
click at [145, 187] on div "Drugs" at bounding box center [155, 181] width 76 height 13
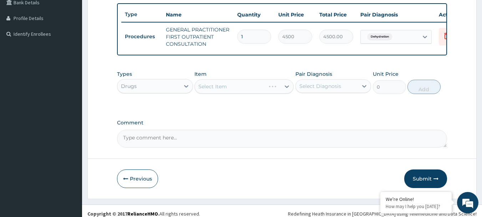
click at [289, 91] on div "Select Item" at bounding box center [244, 86] width 99 height 14
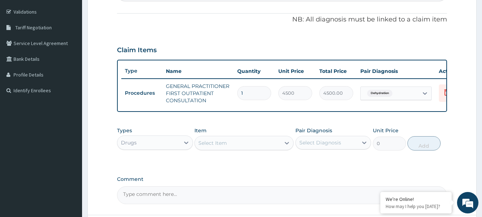
scroll to position [114, 0]
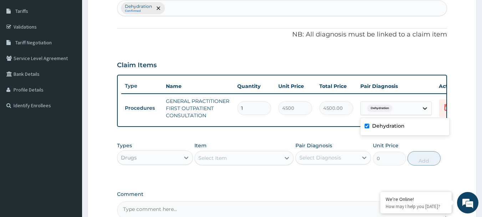
click at [424, 107] on icon at bounding box center [425, 108] width 4 height 2
checkbox input "false"
type input "g"
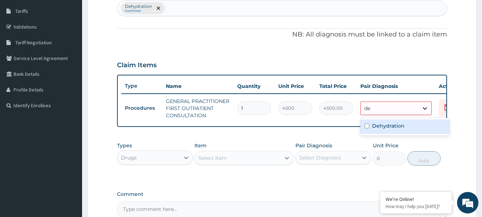
type input "d"
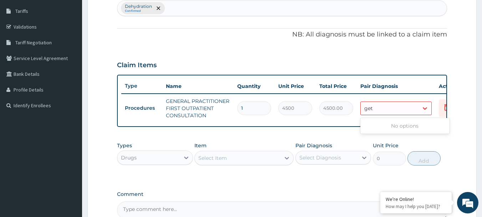
type input "get"
drag, startPoint x: 146, startPoint y: 152, endPoint x: 181, endPoint y: 159, distance: 35.9
drag, startPoint x: 181, startPoint y: 159, endPoint x: 376, endPoint y: 108, distance: 201.3
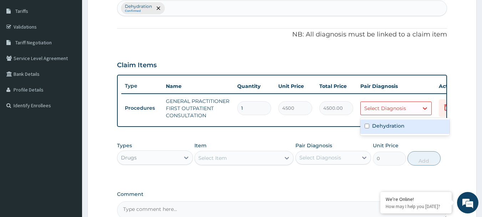
click at [376, 107] on div "Select Diagnosis" at bounding box center [385, 108] width 42 height 7
click at [424, 107] on icon at bounding box center [425, 108] width 7 height 7
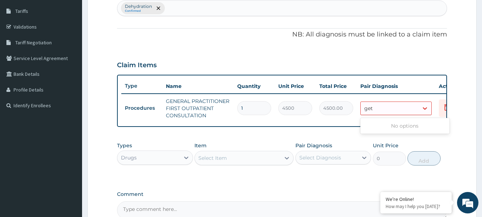
type input "get"
click at [408, 105] on div "Select Diagnosis" at bounding box center [390, 107] width 58 height 11
type input "diarrhea"
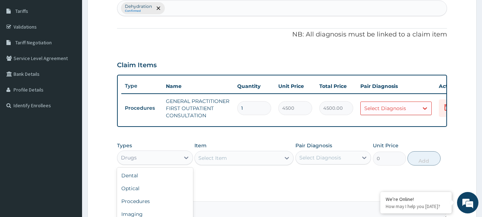
click at [157, 163] on div "Drugs" at bounding box center [148, 157] width 62 height 11
click at [140, 182] on div "Procedures" at bounding box center [155, 176] width 76 height 13
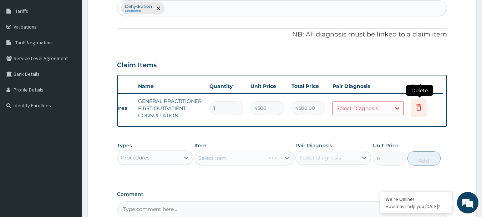
click at [419, 107] on icon at bounding box center [419, 107] width 9 height 9
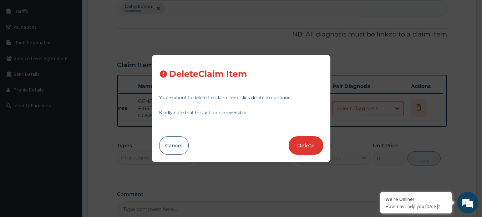
click at [304, 146] on button "Delete" at bounding box center [306, 145] width 35 height 19
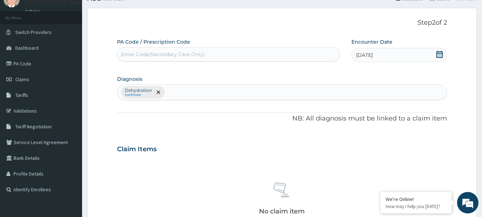
scroll to position [42, 0]
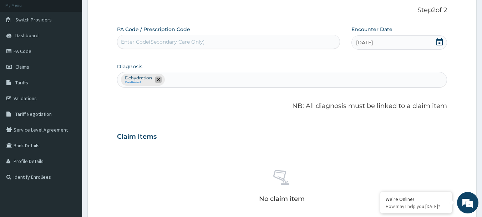
click at [157, 80] on icon "remove selection option" at bounding box center [159, 80] width 4 height 4
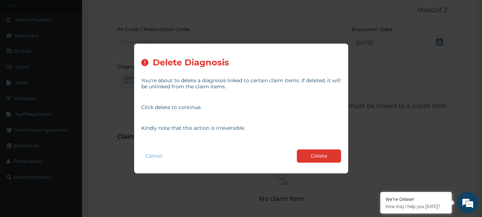
click at [370, 142] on div "Delete Diagnosis You're about to delete a diagnosis linked to certain claim ite…" at bounding box center [241, 108] width 482 height 217
click at [156, 154] on button "Cancel" at bounding box center [153, 156] width 25 height 10
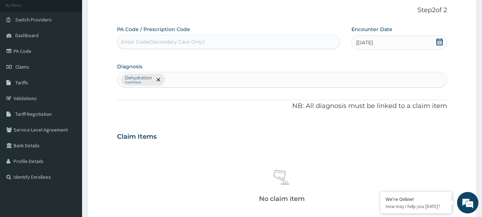
click at [179, 81] on div "Dehydration Confirmed" at bounding box center [282, 79] width 330 height 15
click at [160, 80] on icon "remove selection option" at bounding box center [159, 80] width 4 height 4
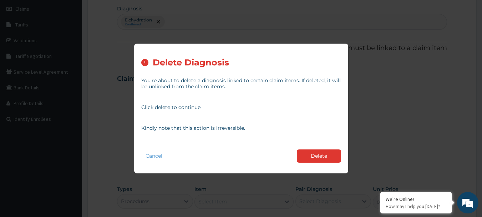
scroll to position [114, 0]
click at [315, 151] on button "Delete" at bounding box center [319, 155] width 44 height 13
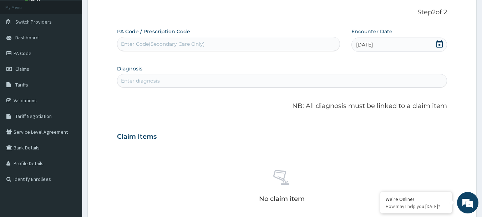
scroll to position [0, 0]
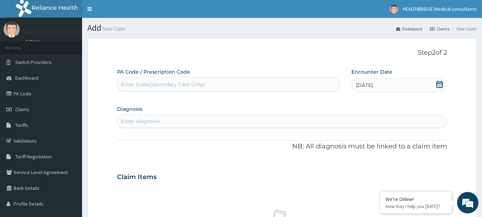
click at [202, 116] on div "Enter diagnosis" at bounding box center [282, 120] width 330 height 11
type input "diarrhea"
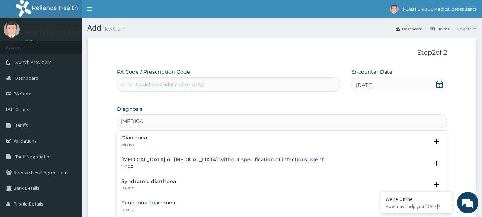
click at [165, 140] on div "Diarrhoea ME05.1" at bounding box center [282, 141] width 322 height 12
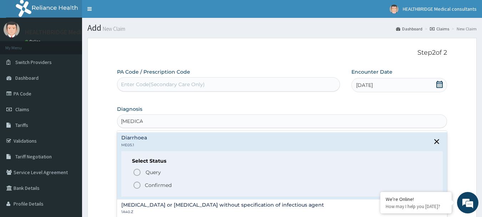
click at [137, 183] on icon "status option filled" at bounding box center [137, 185] width 9 height 9
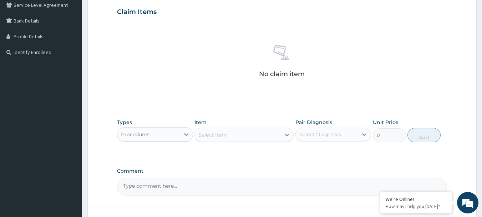
scroll to position [178, 0]
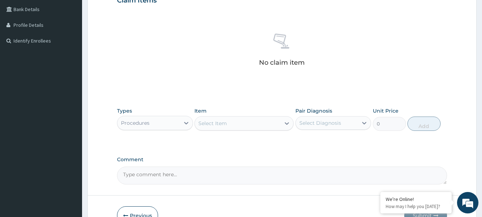
click at [167, 119] on div "Procedures" at bounding box center [148, 122] width 62 height 11
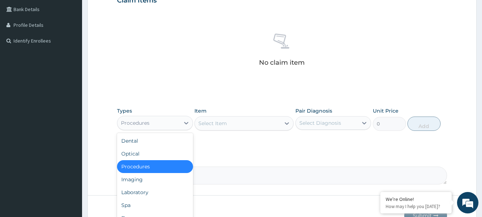
click at [144, 167] on div "Procedures" at bounding box center [155, 166] width 76 height 13
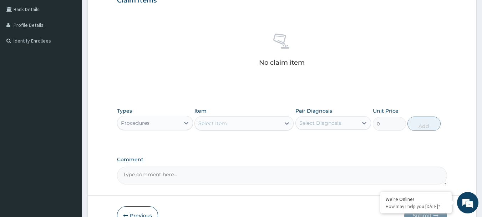
click at [274, 120] on div "Select Item" at bounding box center [238, 122] width 86 height 11
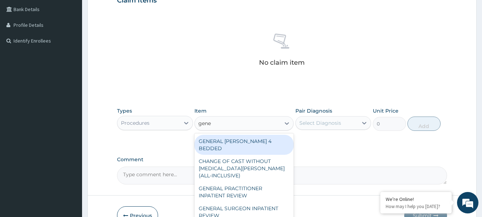
type input "gener"
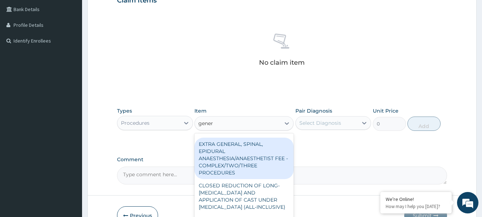
scroll to position [200, 0]
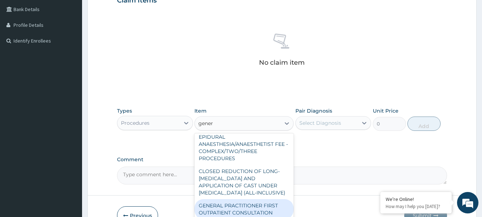
click at [221, 205] on div "GENERAL PRACTITIONER FIRST OUTPATIENT CONSULTATION" at bounding box center [244, 209] width 99 height 20
type input "4500"
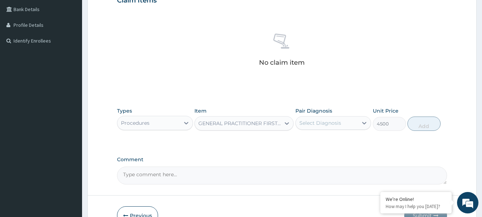
click at [321, 123] on div "Select Diagnosis" at bounding box center [321, 122] width 42 height 7
click at [301, 139] on input "checkbox" at bounding box center [302, 140] width 5 height 5
checkbox input "true"
click at [421, 120] on button "Add" at bounding box center [424, 123] width 33 height 14
type input "0"
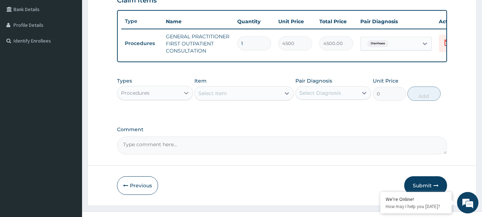
click at [184, 96] on icon at bounding box center [186, 92] width 7 height 7
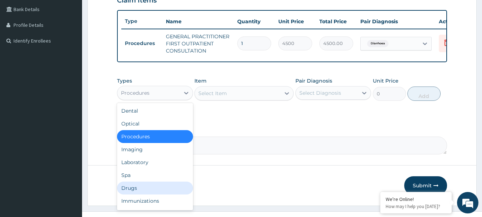
click at [143, 194] on div "Drugs" at bounding box center [155, 187] width 76 height 13
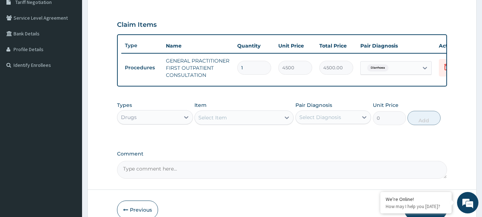
scroll to position [161, 0]
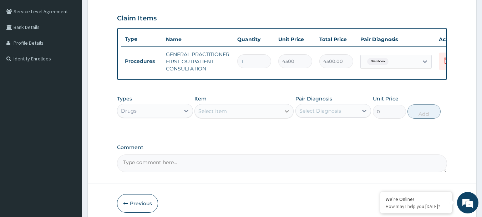
click at [287, 115] on icon at bounding box center [286, 110] width 7 height 7
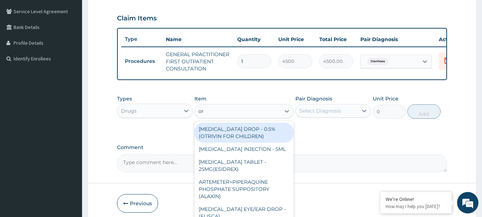
type input "ors"
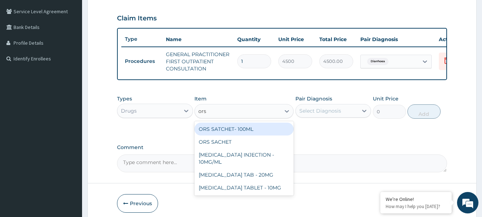
click at [255, 135] on div "ORS SATCHET- 100ML" at bounding box center [244, 128] width 99 height 13
type input "128"
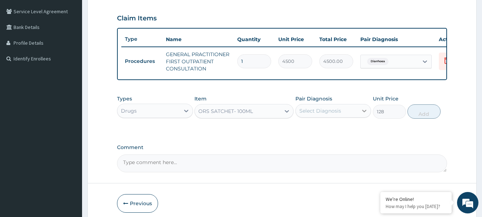
click at [362, 114] on icon at bounding box center [364, 110] width 7 height 7
click at [301, 131] on input "checkbox" at bounding box center [302, 128] width 5 height 5
checkbox input "true"
click at [435, 118] on button "Add" at bounding box center [424, 111] width 33 height 14
type input "0"
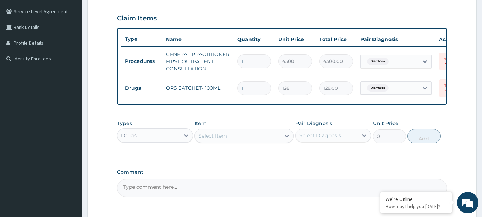
click at [250, 87] on input "1" at bounding box center [254, 88] width 34 height 14
type input "0.00"
type input "2"
type input "256.00"
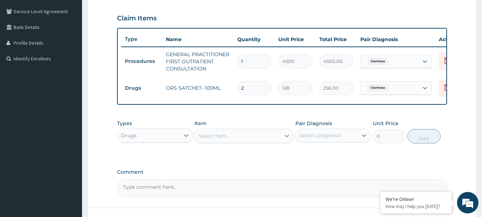
type input "2"
click at [284, 139] on icon at bounding box center [286, 135] width 7 height 7
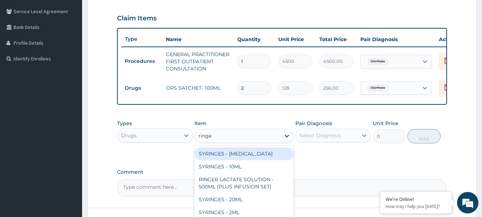
type input "ringer"
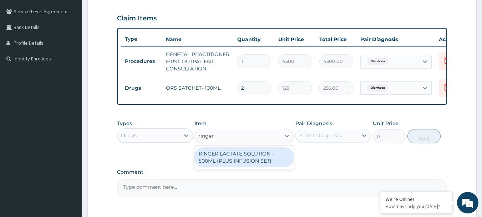
click at [242, 161] on div "RINGER LACTATE SOLUTION - 500ML (PLUS INFUSION SET)" at bounding box center [244, 157] width 99 height 20
type input "1248"
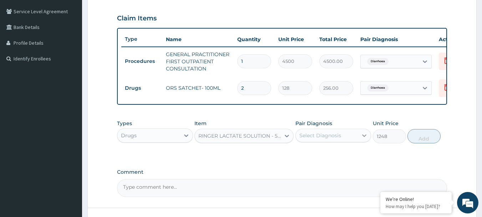
click at [362, 139] on icon at bounding box center [364, 135] width 7 height 7
click at [349, 161] on div "Diarrhoea" at bounding box center [334, 153] width 76 height 15
checkbox input "true"
click at [435, 139] on button "Add" at bounding box center [424, 136] width 33 height 14
type input "0"
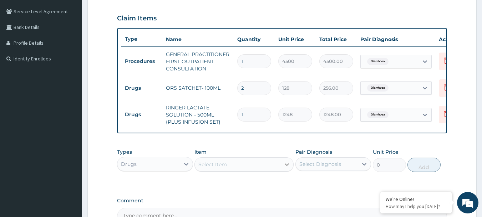
click at [286, 168] on icon at bounding box center [286, 164] width 7 height 7
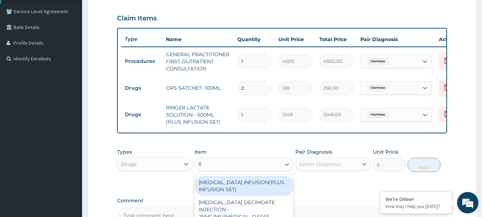
type input "fl"
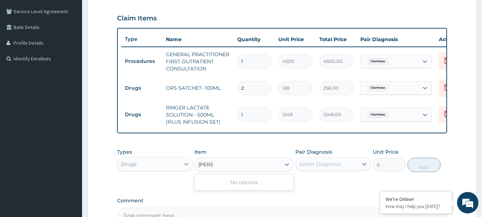
type input "flora"
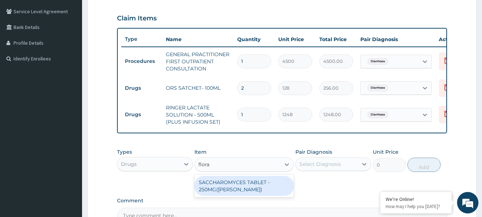
click at [243, 193] on div "SACCHAROMYCES TABLET - 250MG(FLORA NORM)" at bounding box center [244, 186] width 99 height 20
type input "768"
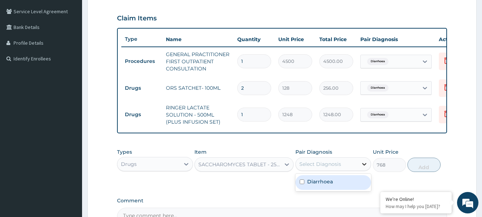
click at [366, 167] on icon at bounding box center [364, 163] width 7 height 7
click at [352, 187] on div "Diarrhoea" at bounding box center [334, 182] width 76 height 15
checkbox input "true"
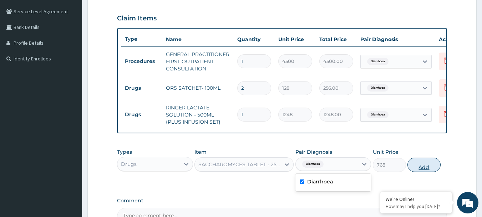
click at [415, 168] on button "Add" at bounding box center [424, 164] width 33 height 14
type input "0"
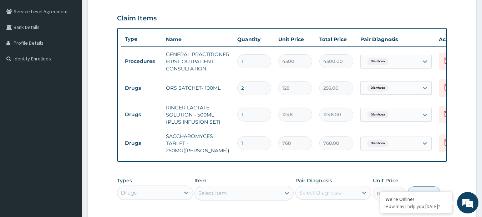
click at [246, 139] on input "1" at bounding box center [254, 143] width 34 height 14
type input "0.00"
type input "4"
type input "3072.00"
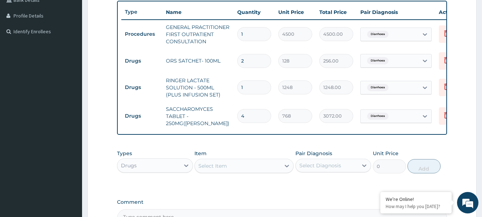
scroll to position [232, 0]
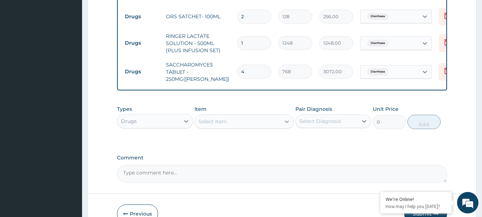
type input "4"
click at [289, 124] on icon at bounding box center [286, 121] width 7 height 7
type input "ond"
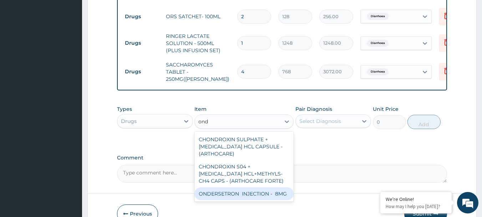
click at [226, 198] on div "ONDERSETRON INJECTION - 8MG" at bounding box center [244, 193] width 99 height 13
type input "960"
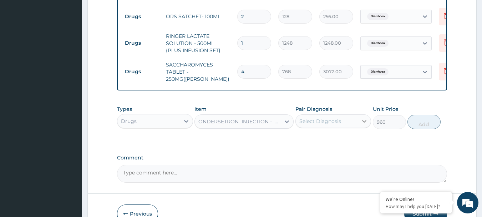
click at [363, 125] on icon at bounding box center [364, 120] width 7 height 7
click at [338, 146] on div "Diarrhoea" at bounding box center [334, 139] width 76 height 15
checkbox input "true"
click at [414, 126] on button "Add" at bounding box center [424, 122] width 33 height 14
type input "0"
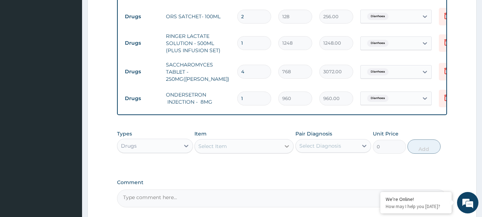
click at [287, 150] on icon at bounding box center [286, 145] width 7 height 7
type input "metr"
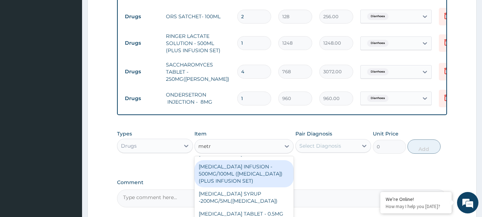
scroll to position [0, 0]
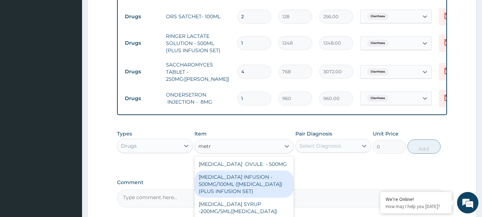
click at [239, 192] on div "METRONIDAZOLE INFUSION - 500MG/100ML (FLAGYL)(PLUS INFUSION SET)" at bounding box center [244, 183] width 99 height 27
type input "1056"
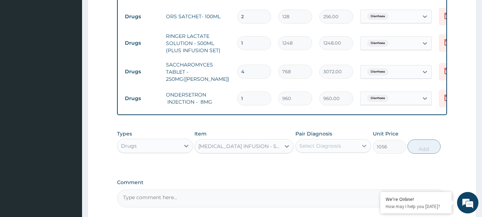
click at [364, 149] on icon at bounding box center [364, 145] width 7 height 7
click at [303, 166] on div "Diarrhoea" at bounding box center [334, 164] width 76 height 15
checkbox input "true"
click at [424, 149] on button "Add" at bounding box center [424, 146] width 33 height 14
type input "0"
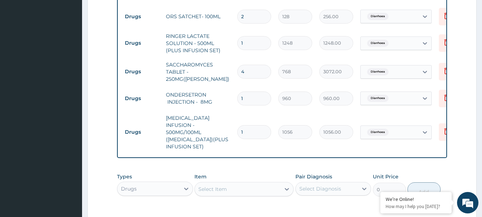
type input "0.00"
type input "7"
type input "7392.00"
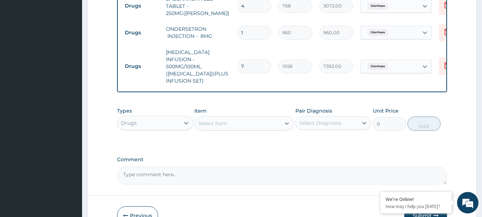
scroll to position [303, 0]
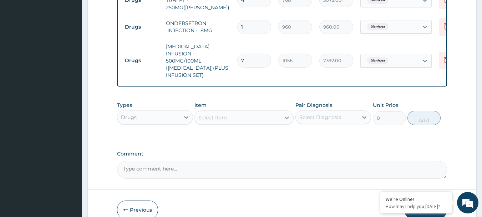
type input "7"
click at [286, 116] on icon at bounding box center [287, 117] width 4 height 2
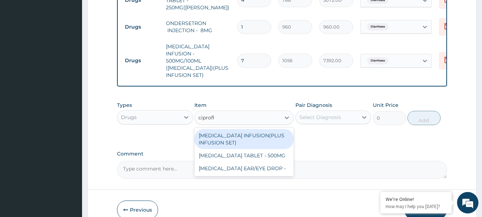
type input "ciprofl"
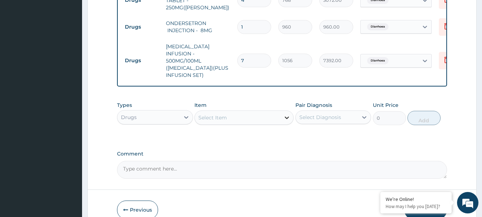
click at [287, 115] on icon at bounding box center [286, 117] width 7 height 7
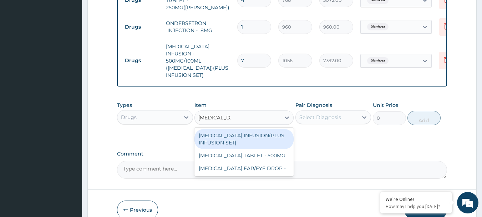
type input "ciprofloxacin"
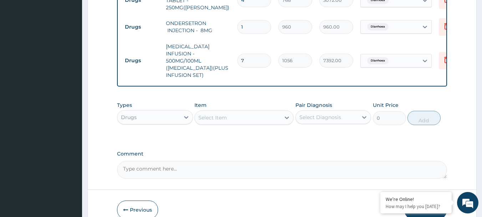
click at [224, 115] on div "Select Item" at bounding box center [212, 117] width 29 height 7
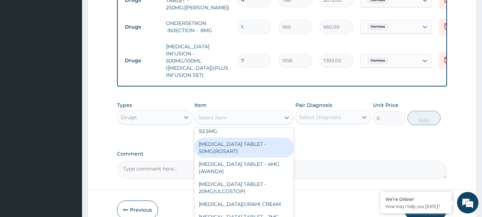
scroll to position [36, 0]
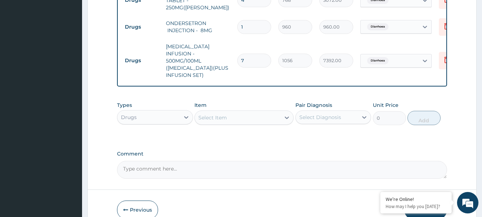
click at [220, 114] on div "Select Item" at bounding box center [212, 117] width 29 height 7
type input "cipro"
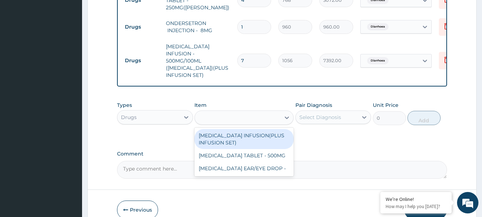
click at [216, 112] on div "cipro" at bounding box center [238, 117] width 86 height 11
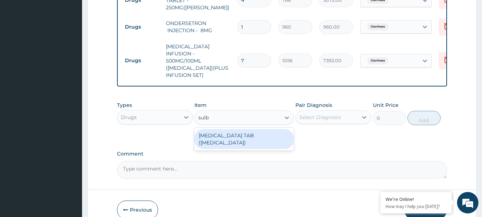
scroll to position [0, 0]
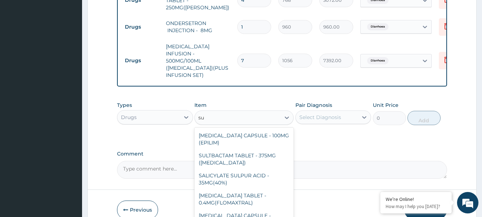
type input "s"
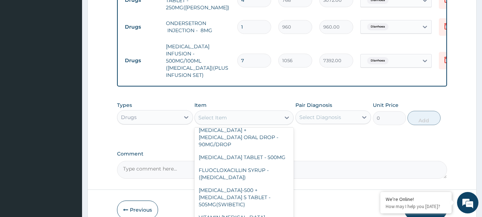
scroll to position [643, 0]
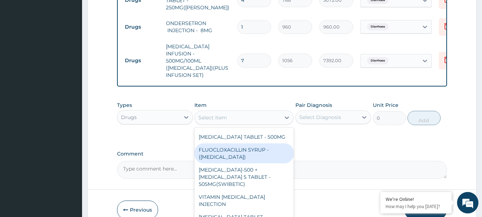
click at [227, 112] on div "Select Item" at bounding box center [238, 117] width 86 height 11
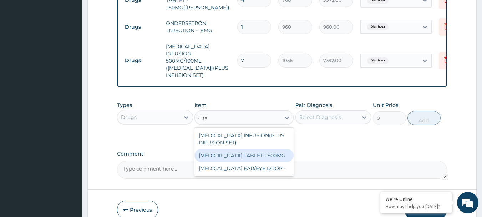
type input "cipr"
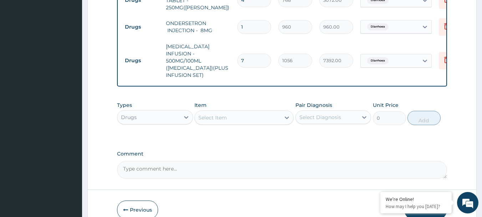
click at [247, 112] on div "Select Item" at bounding box center [238, 117] width 86 height 11
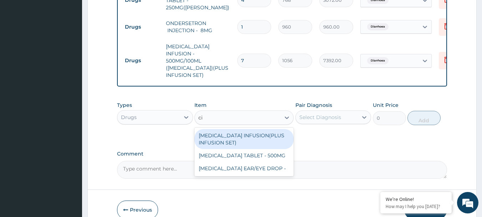
type input "c"
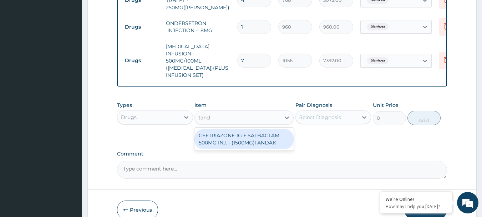
type input "tanda"
click at [250, 137] on div "CEFTRIAZONE 1G + SALBACTAM 500MG INJ. - (1500MG)TANDAK" at bounding box center [244, 139] width 99 height 20
type input "5120"
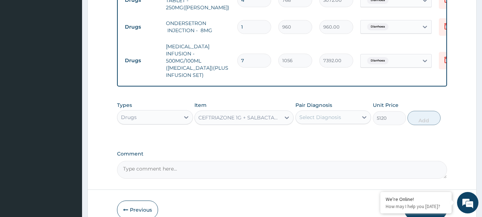
click at [345, 111] on div "Select Diagnosis" at bounding box center [327, 116] width 62 height 11
click at [337, 131] on div "Diarrhoea" at bounding box center [334, 135] width 76 height 15
checkbox input "true"
click at [387, 131] on div "Types Drugs Item CEFTRIAZONE 1G + SALBACTAM 500MG INJ. - (1500MG)TANDAK Pair Di…" at bounding box center [282, 118] width 331 height 41
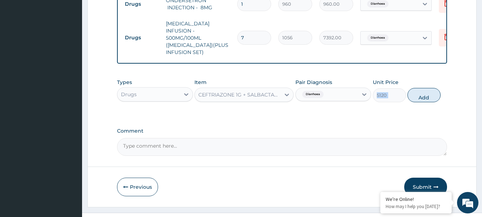
scroll to position [338, 0]
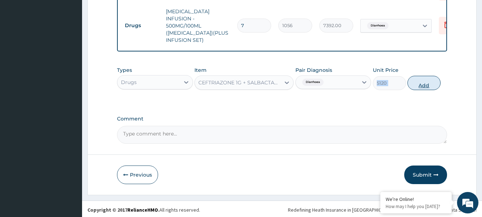
click at [428, 82] on button "Add" at bounding box center [424, 83] width 33 height 14
type input "0"
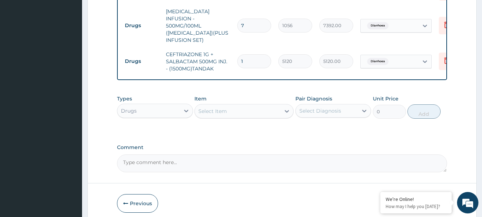
click at [249, 22] on input "7" at bounding box center [254, 26] width 34 height 14
type input "0.00"
type input "1"
type input "1056.00"
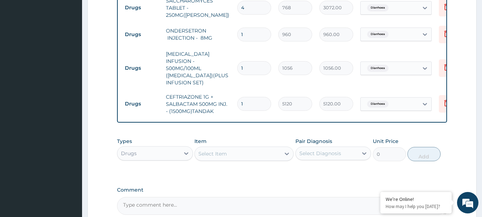
scroll to position [296, 0]
type input "1"
click at [288, 154] on icon at bounding box center [286, 153] width 7 height 7
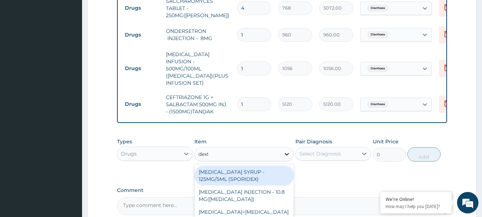
type input "dextr"
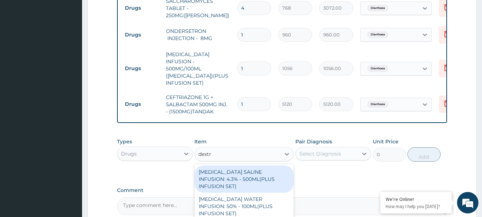
click at [252, 180] on div "DEXTROSE SALINE INFUSION: 4.3% - 500ML(PLUS INFUSION SET)" at bounding box center [244, 178] width 99 height 27
type input "1248"
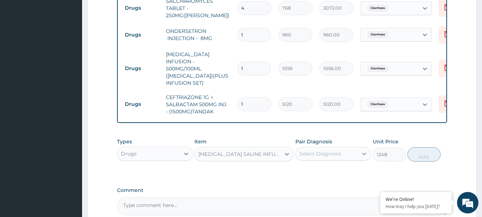
click at [364, 151] on icon at bounding box center [364, 153] width 7 height 7
click at [310, 170] on label "Diarrhoea" at bounding box center [320, 170] width 26 height 7
checkbox input "true"
click at [431, 152] on button "Add" at bounding box center [424, 154] width 33 height 14
type input "0"
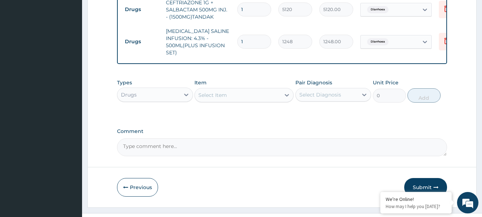
scroll to position [403, 0]
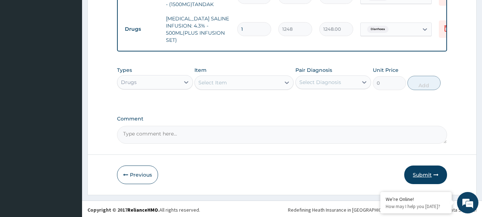
click at [427, 173] on button "Submit" at bounding box center [425, 174] width 43 height 19
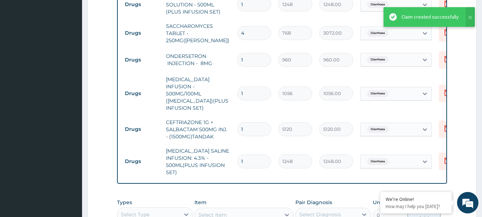
scroll to position [296, 0]
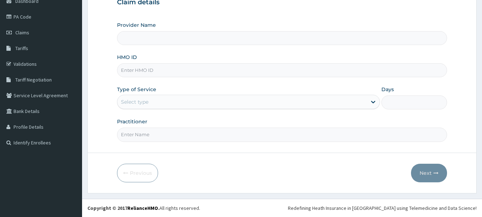
scroll to position [5, 0]
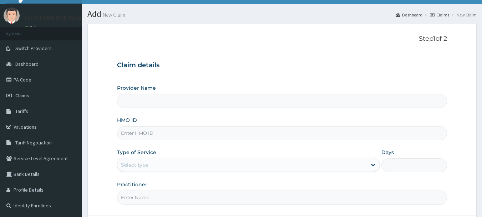
type input "HEALTHBRIDGE MEDICAL CONSULTANTS"
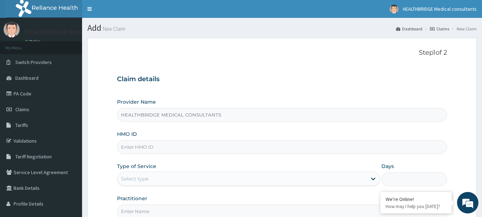
scroll to position [0, 0]
click at [239, 145] on input "HMO ID" at bounding box center [282, 147] width 331 height 14
paste input "SER/10001/B"
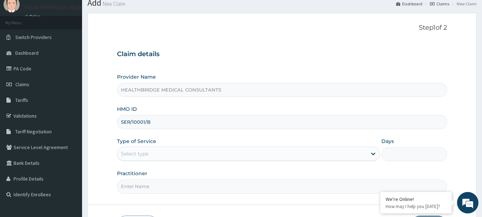
scroll to position [36, 0]
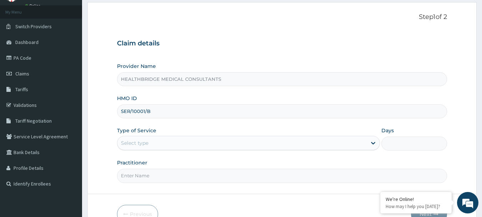
type input "SER/10001/B"
click at [248, 146] on div "Select type" at bounding box center [242, 142] width 250 height 11
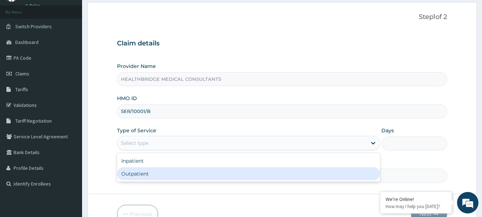
click at [230, 171] on div "Outpatient" at bounding box center [248, 173] width 263 height 13
type input "1"
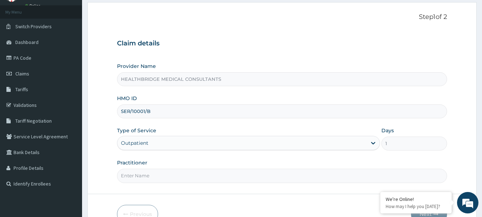
click at [234, 177] on input "Practitioner" at bounding box center [282, 175] width 331 height 14
type input "[PERSON_NAME]"
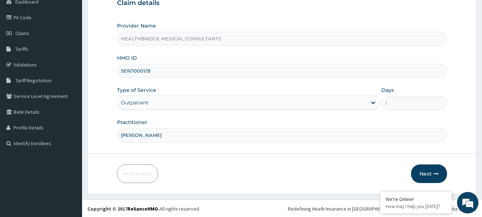
scroll to position [77, 0]
click at [420, 168] on button "Next" at bounding box center [429, 172] width 36 height 19
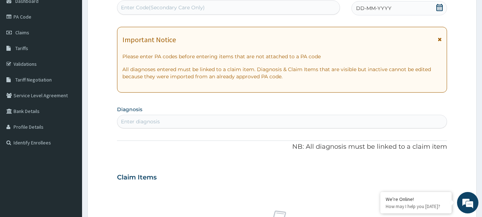
click at [441, 39] on icon at bounding box center [440, 39] width 4 height 5
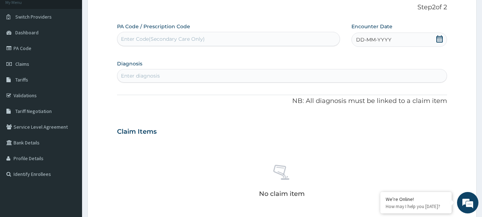
scroll to position [0, 0]
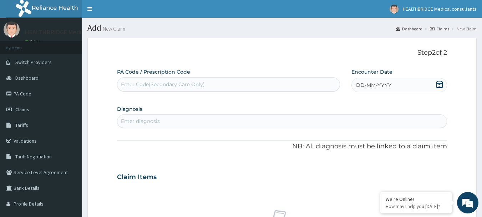
click at [372, 81] on span "DD-MM-YYYY" at bounding box center [373, 84] width 35 height 7
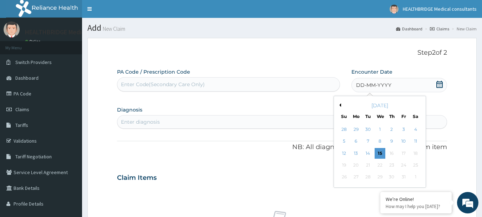
click at [340, 108] on div "[DATE]" at bounding box center [380, 105] width 86 height 7
click at [341, 106] on button "Previous Month" at bounding box center [340, 105] width 4 height 4
click at [379, 128] on div "3" at bounding box center [380, 129] width 11 height 11
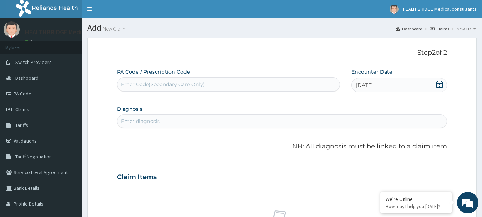
click at [221, 123] on div "Enter diagnosis" at bounding box center [282, 120] width 330 height 11
click at [32, 103] on link "Claims" at bounding box center [41, 109] width 82 height 16
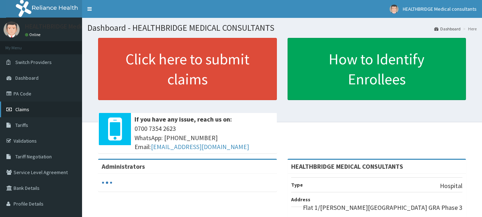
click at [18, 105] on link "Claims" at bounding box center [41, 109] width 82 height 16
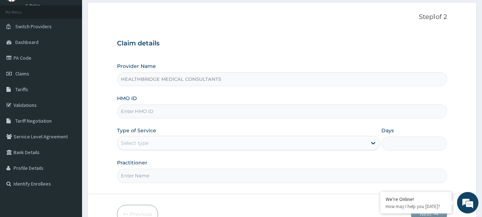
click at [195, 108] on input "HMO ID" at bounding box center [282, 111] width 331 height 14
click at [195, 109] on input "HMO ID" at bounding box center [282, 111] width 331 height 14
paste input "TMT/10167/A"
type input "TMT/10167/A"
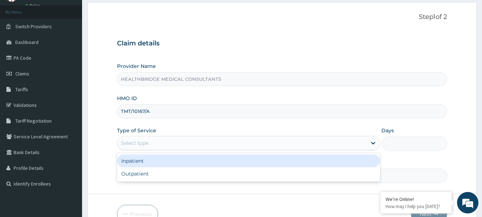
click at [344, 146] on div "Select type" at bounding box center [242, 142] width 250 height 11
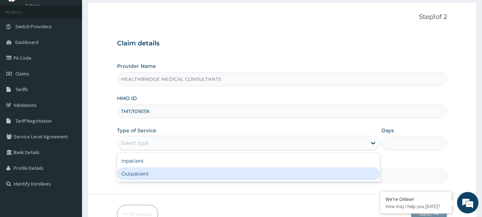
click at [309, 173] on div "Outpatient" at bounding box center [248, 173] width 263 height 13
type input "1"
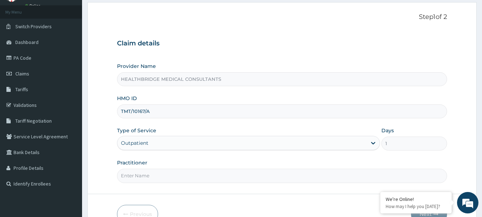
scroll to position [71, 0]
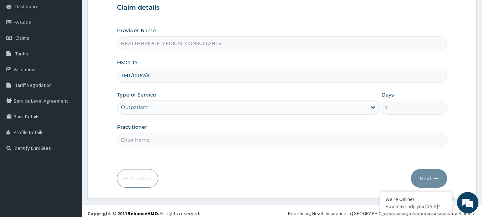
click at [268, 141] on input "Practitioner" at bounding box center [282, 140] width 331 height 14
type input "[PERSON_NAME]"
click at [427, 175] on button "Next" at bounding box center [429, 178] width 36 height 19
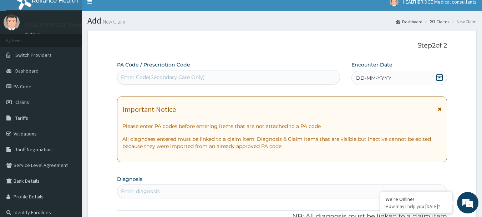
scroll to position [0, 0]
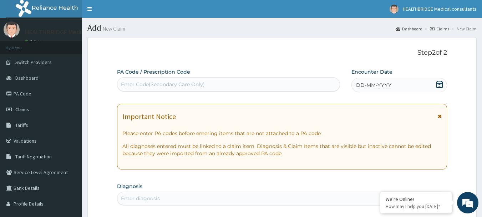
click at [439, 115] on icon at bounding box center [440, 116] width 4 height 5
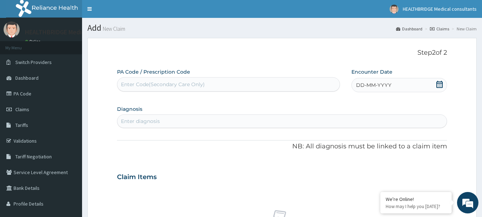
click at [436, 81] on div "DD-MM-YYYY" at bounding box center [400, 85] width 96 height 14
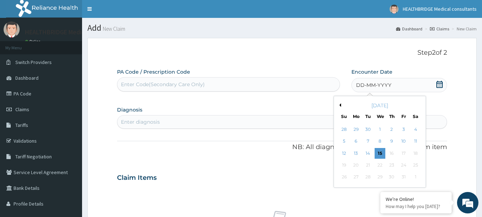
click at [341, 104] on button "Previous Month" at bounding box center [340, 105] width 4 height 4
click at [366, 127] on div "2" at bounding box center [368, 129] width 11 height 11
click at [366, 127] on div "Enter diagnosis" at bounding box center [282, 122] width 331 height 14
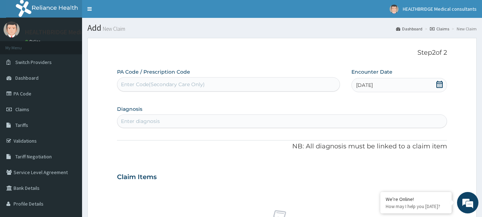
click at [144, 120] on div "Enter diagnosis" at bounding box center [140, 120] width 39 height 7
type input "cocc"
click at [148, 119] on div "Enter diagnosis" at bounding box center [140, 120] width 39 height 7
type input "coccyndyn"
click at [170, 120] on div "Enter diagnosis" at bounding box center [282, 120] width 330 height 11
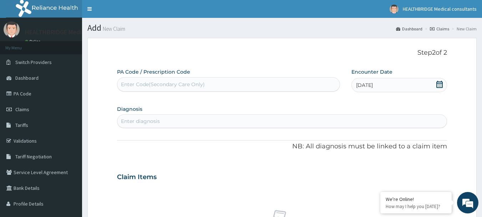
click at [170, 120] on div "Enter diagnosis" at bounding box center [282, 120] width 330 height 11
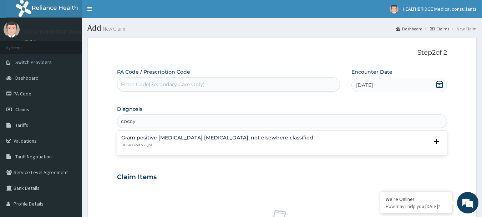
type input "coccy"
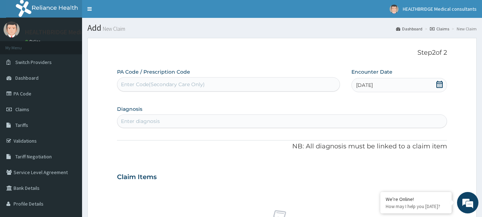
click at [135, 120] on div "Enter diagnosis" at bounding box center [140, 120] width 39 height 7
paste input "v"
type input "v"
click at [222, 120] on div "Enter diagnosis" at bounding box center [282, 120] width 330 height 11
type input "[MEDICAL_DATA]"
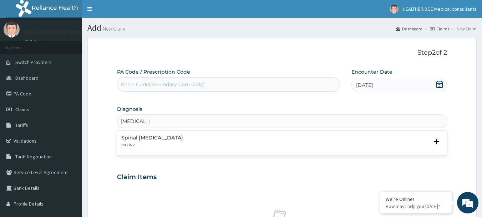
click at [183, 139] on div "Spinal pain, unspecified ME84.Z" at bounding box center [282, 141] width 322 height 12
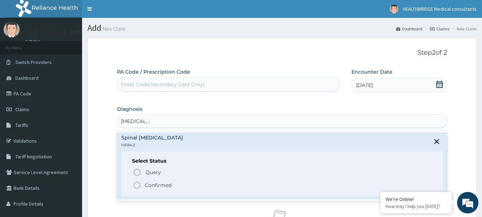
click at [137, 184] on icon "status option filled" at bounding box center [137, 185] width 9 height 9
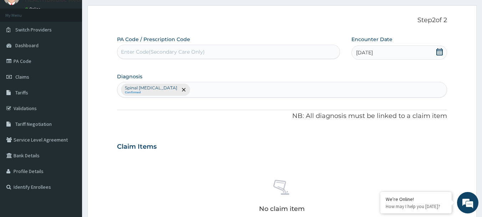
scroll to position [34, 0]
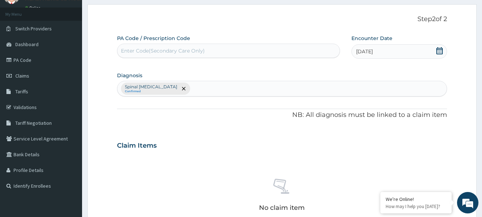
click at [250, 86] on div "Spinal pain, unspecified Confirmed" at bounding box center [282, 88] width 330 height 15
click at [200, 84] on div "Spinal pain, unspecified Confirmed" at bounding box center [282, 88] width 330 height 15
type input "lumber"
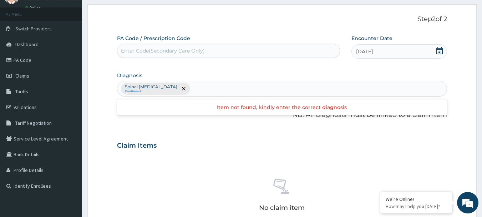
click at [212, 93] on div "Spinal pain, unspecified Confirmed" at bounding box center [282, 88] width 330 height 15
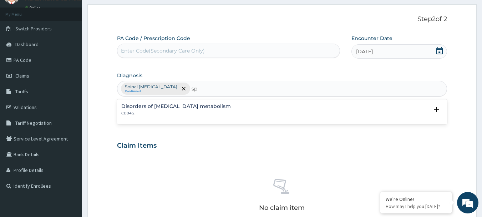
type input "s"
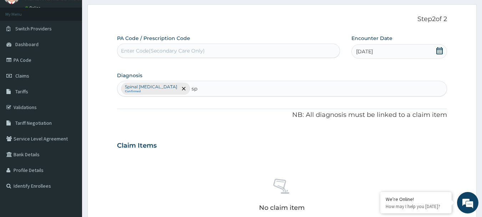
type input "s"
click at [193, 91] on div "Spinal pain, unspecified Confirmed" at bounding box center [282, 88] width 330 height 15
type input "contact"
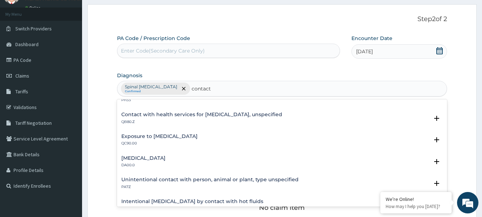
scroll to position [979, 0]
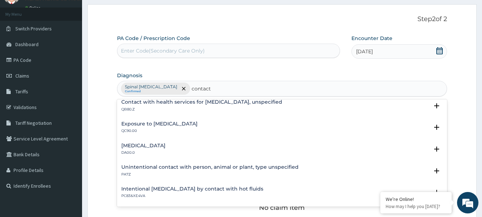
click at [209, 90] on input "contact" at bounding box center [202, 88] width 20 height 7
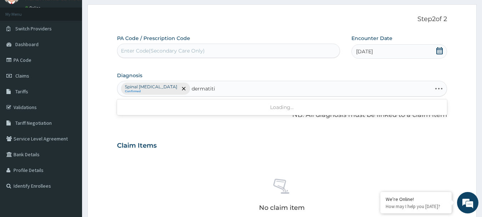
type input "dermatitis"
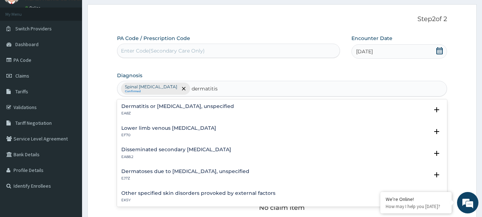
click at [181, 106] on h4 "Dermatitis or [MEDICAL_DATA], unspecified" at bounding box center [177, 106] width 113 height 5
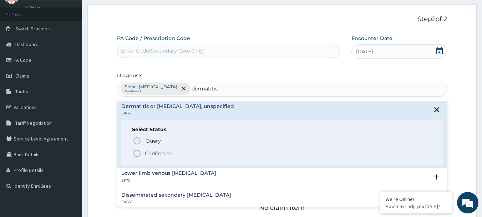
click at [136, 153] on icon "status option filled" at bounding box center [137, 153] width 9 height 9
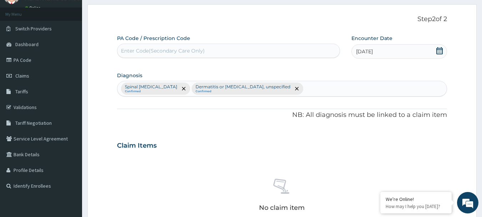
click at [285, 88] on div "Spinal pain, unspecified Confirmed Dermatitis or eczema, unspecified Confirmed" at bounding box center [282, 88] width 330 height 15
type input "lumber"
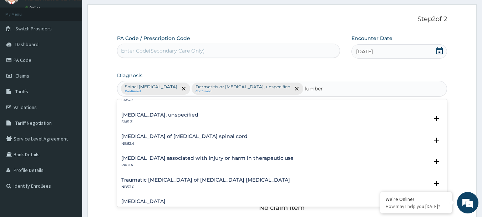
scroll to position [862, 0]
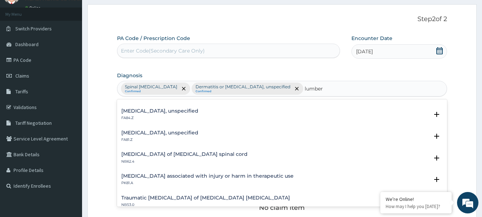
click at [153, 132] on h4 "[MEDICAL_DATA], unspecified" at bounding box center [159, 132] width 77 height 5
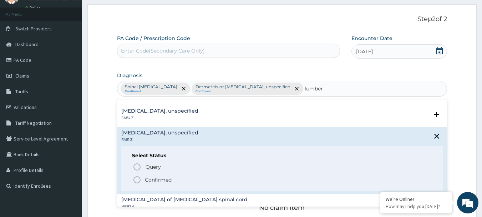
click at [134, 177] on icon "status option filled" at bounding box center [137, 179] width 9 height 9
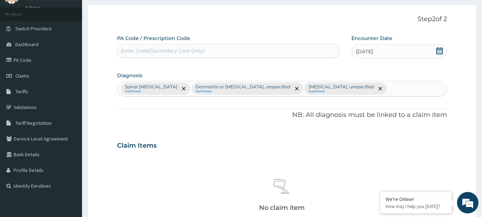
click at [365, 89] on div "Spinal pain, unspecified Confirmed Dermatitis or eczema, unspecified Confirmed …" at bounding box center [282, 88] width 330 height 15
type input "[MEDICAL_DATA]"
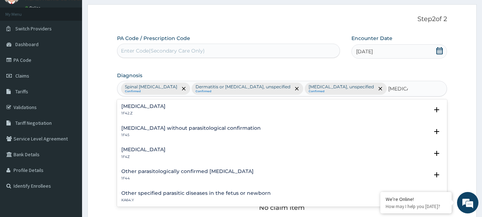
click at [166, 105] on h4 "[MEDICAL_DATA]" at bounding box center [143, 106] width 44 height 5
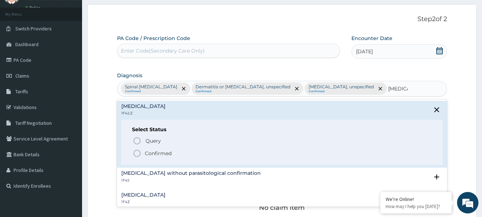
click at [165, 154] on p "Confirmed" at bounding box center [158, 153] width 27 height 7
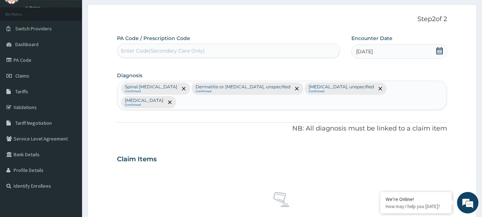
click at [317, 99] on div "Spinal pain, unspecified Confirmed Dermatitis or eczema, unspecified Confirmed …" at bounding box center [282, 95] width 330 height 29
type input "[MEDICAL_DATA]"
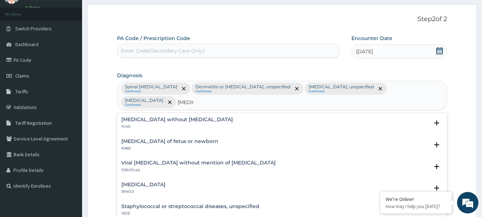
scroll to position [0, 0]
click at [189, 117] on h4 "[MEDICAL_DATA] without [MEDICAL_DATA]" at bounding box center [177, 119] width 112 height 5
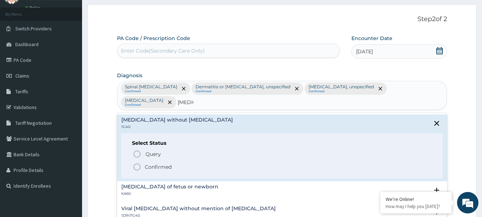
click at [157, 165] on p "Confirmed" at bounding box center [158, 166] width 27 height 7
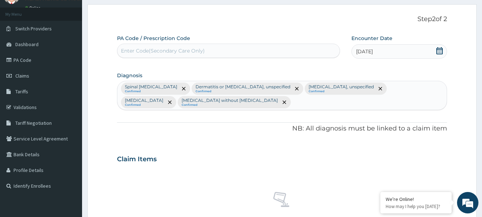
click at [336, 102] on div "Spinal pain, unspecified Confirmed Dermatitis or eczema, unspecified Confirmed …" at bounding box center [282, 95] width 330 height 29
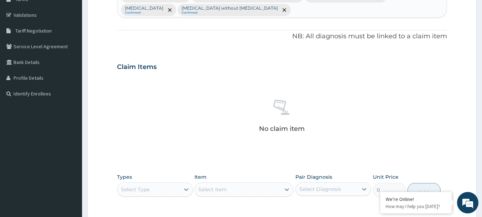
scroll to position [176, 0]
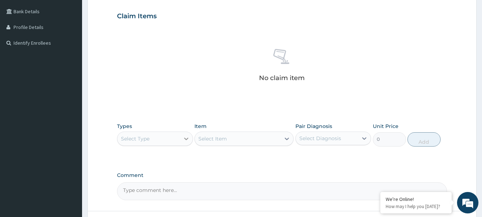
click at [186, 137] on icon at bounding box center [186, 138] width 7 height 7
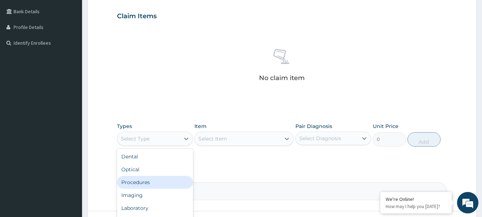
click at [162, 180] on div "Procedures" at bounding box center [155, 182] width 76 height 13
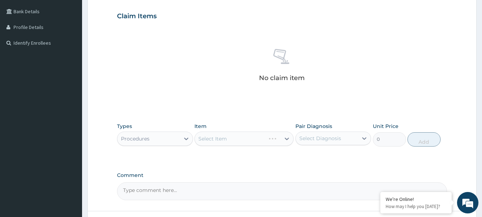
click at [288, 139] on div "Select Item" at bounding box center [244, 138] width 99 height 14
click at [288, 139] on icon at bounding box center [286, 138] width 7 height 7
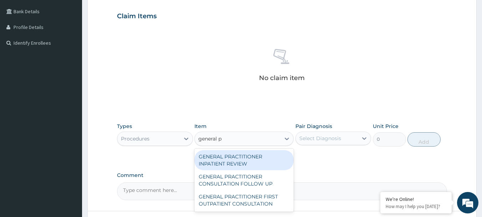
scroll to position [0, 0]
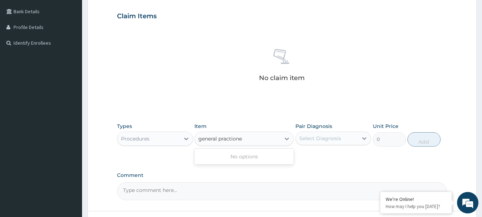
type input "general praction"
click at [283, 137] on icon at bounding box center [286, 138] width 7 height 7
click at [288, 138] on icon at bounding box center [286, 138] width 7 height 7
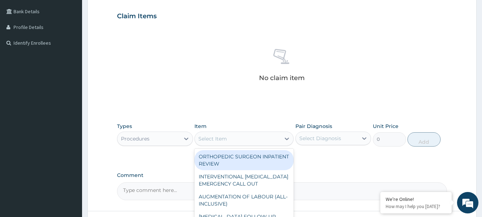
click at [272, 138] on div "Select Item" at bounding box center [238, 138] width 86 height 11
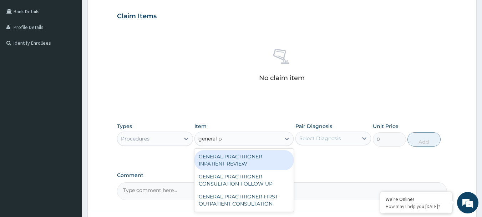
type input "general pr"
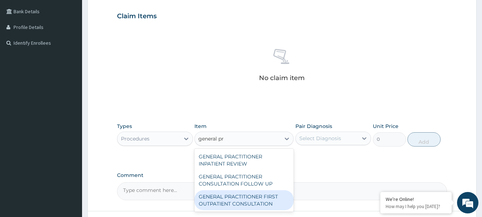
click at [237, 202] on div "GENERAL PRACTITIONER FIRST OUTPATIENT CONSULTATION" at bounding box center [244, 200] width 99 height 20
type input "4500"
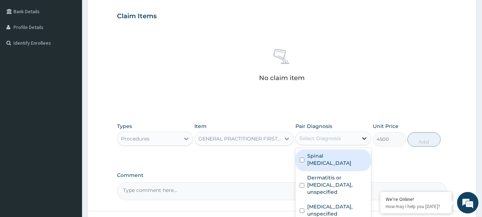
click at [368, 140] on icon at bounding box center [364, 138] width 7 height 7
click at [303, 158] on input "checkbox" at bounding box center [302, 159] width 5 height 5
checkbox input "true"
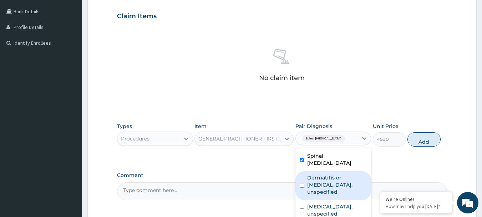
click at [302, 183] on input "checkbox" at bounding box center [302, 185] width 5 height 5
checkbox input "true"
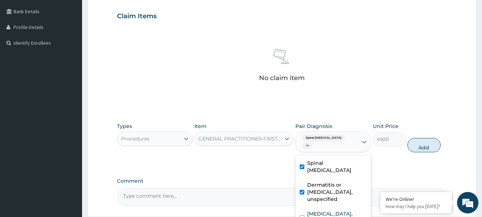
scroll to position [19, 0]
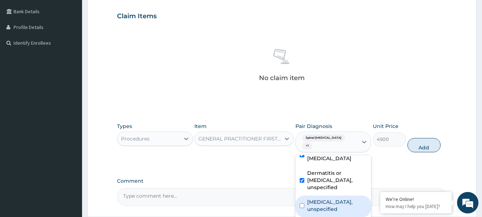
click at [304, 203] on input "checkbox" at bounding box center [302, 205] width 5 height 5
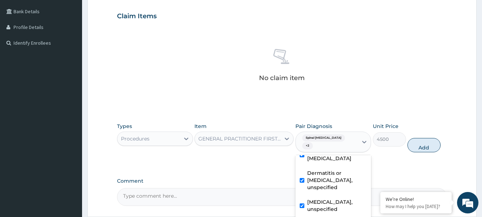
click at [302, 203] on input "checkbox" at bounding box center [302, 205] width 5 height 5
checkbox input "false"
click at [301, 178] on input "checkbox" at bounding box center [302, 180] width 5 height 5
checkbox input "false"
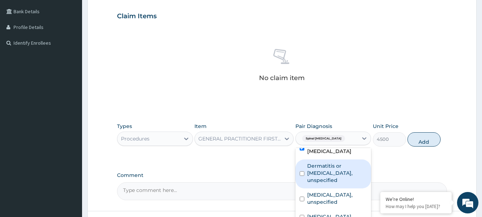
scroll to position [0, 0]
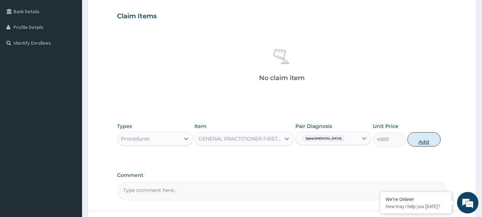
click at [428, 139] on button "Add" at bounding box center [424, 139] width 33 height 14
type input "0"
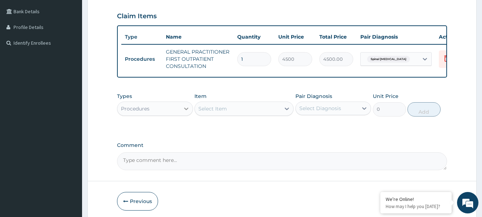
click at [185, 112] on icon at bounding box center [186, 108] width 7 height 7
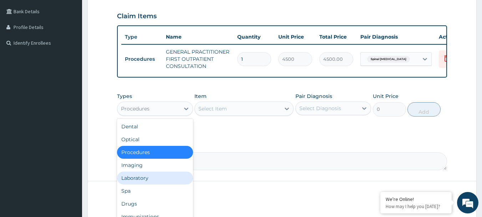
scroll to position [24, 0]
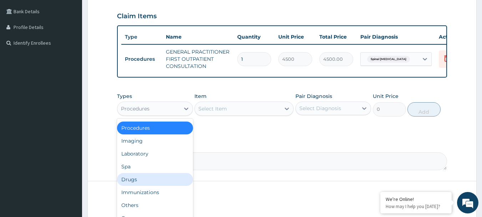
click at [140, 186] on div "Drugs" at bounding box center [155, 179] width 76 height 13
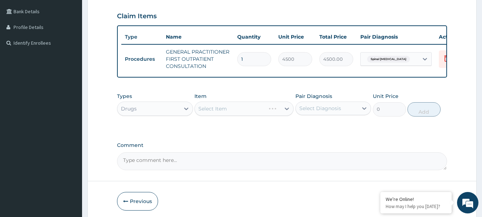
click at [287, 113] on div "Select Item" at bounding box center [244, 108] width 99 height 14
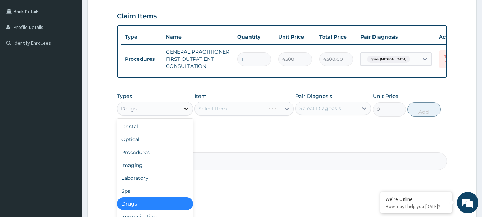
click at [186, 112] on icon at bounding box center [186, 108] width 7 height 7
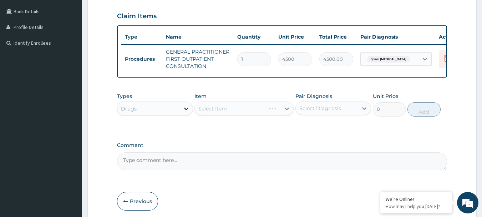
click at [186, 112] on icon at bounding box center [186, 108] width 7 height 7
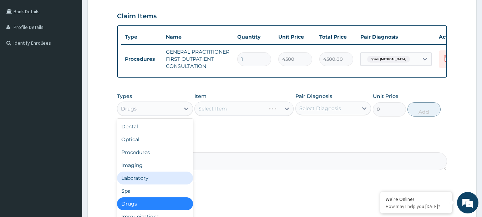
click at [137, 182] on div "Laboratory" at bounding box center [155, 177] width 76 height 13
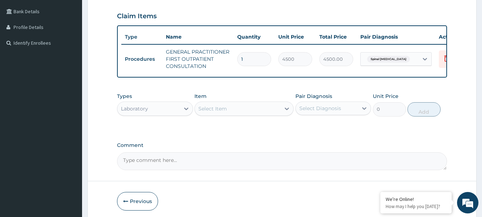
click at [286, 112] on icon at bounding box center [286, 108] width 7 height 7
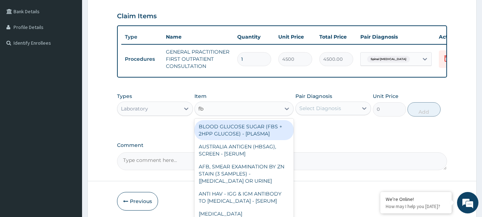
type input "fbc"
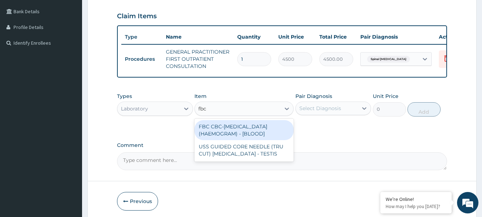
click at [239, 132] on div "FBC CBC-[MEDICAL_DATA] (HAEMOGRAM) - [BLOOD]" at bounding box center [244, 130] width 99 height 20
type input "6000"
click at [239, 130] on div "Types Laboratory Item option GENERAL PRACTITIONER FIRST OUTPATIENT CONSULTATION…" at bounding box center [282, 109] width 331 height 41
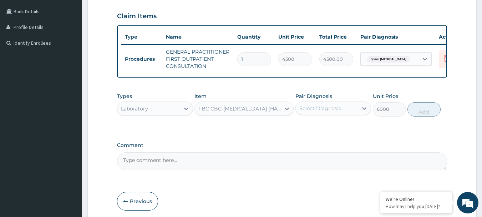
click at [344, 114] on div "Select Diagnosis" at bounding box center [327, 107] width 62 height 11
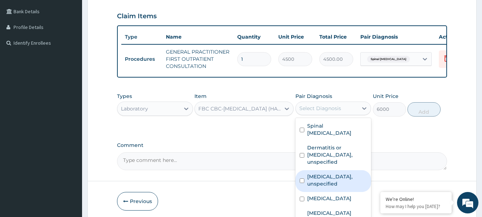
scroll to position [19, 0]
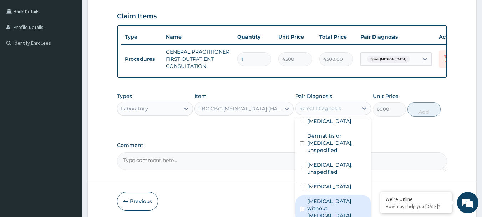
click at [313, 214] on label "[MEDICAL_DATA] without [MEDICAL_DATA]" at bounding box center [337, 207] width 60 height 21
checkbox input "true"
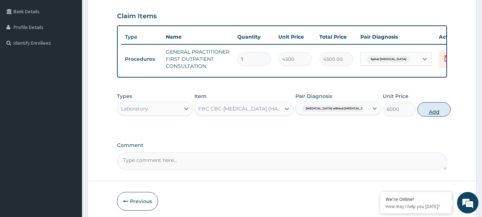
click at [424, 115] on button "Add" at bounding box center [434, 109] width 33 height 14
type input "0"
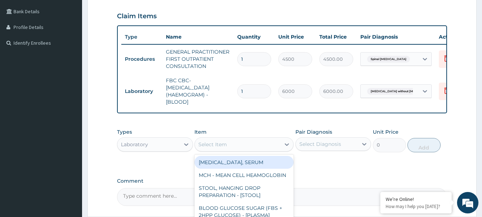
click at [242, 150] on div "Select Item" at bounding box center [238, 144] width 86 height 11
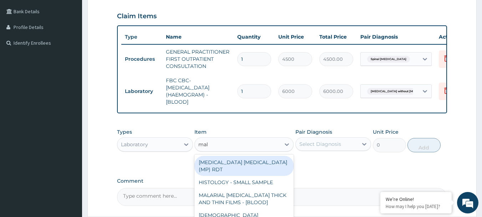
type input "mala"
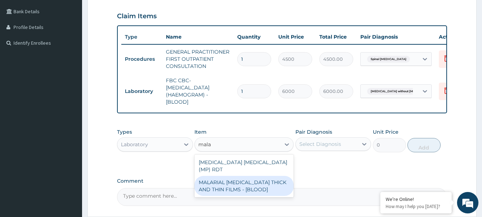
click at [260, 181] on div "MALARIAL [MEDICAL_DATA] THICK AND THIN FILMS - [BLOOD]" at bounding box center [244, 186] width 99 height 20
type input "2625"
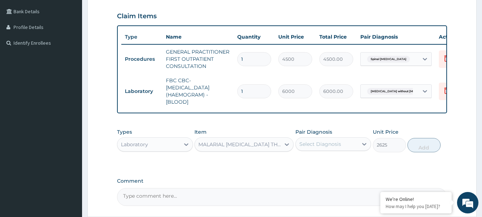
click at [346, 147] on div "Select Diagnosis" at bounding box center [327, 143] width 62 height 11
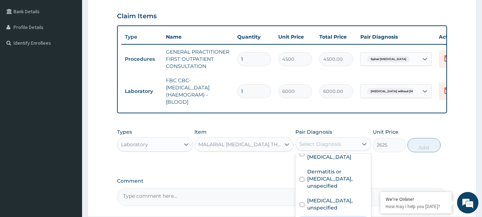
checkbox input "true"
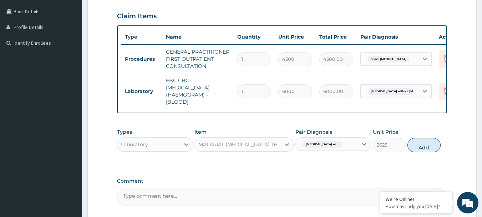
click at [424, 151] on button "Add" at bounding box center [424, 145] width 33 height 14
type input "0"
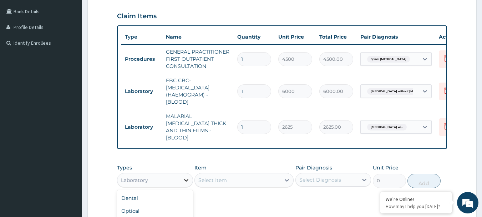
click at [183, 178] on icon at bounding box center [186, 179] width 7 height 7
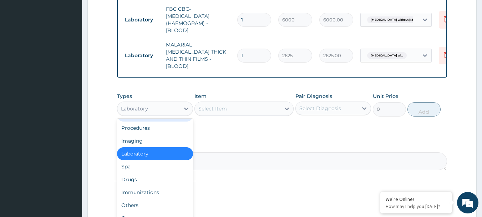
scroll to position [274, 0]
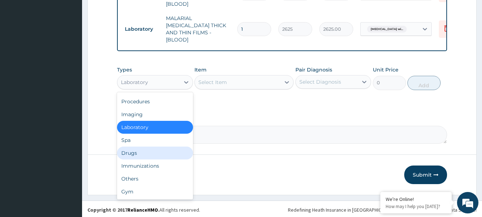
click at [150, 150] on div "Drugs" at bounding box center [155, 152] width 76 height 13
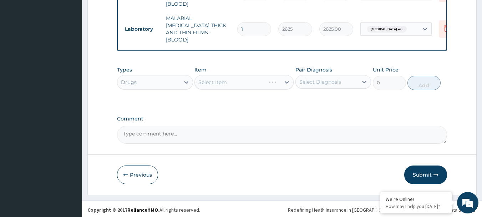
click at [277, 78] on div "Select Item" at bounding box center [244, 82] width 99 height 14
click at [277, 79] on div "Select Item" at bounding box center [238, 81] width 86 height 11
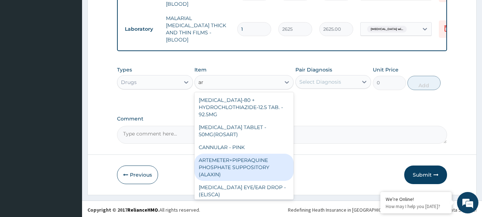
type input "a"
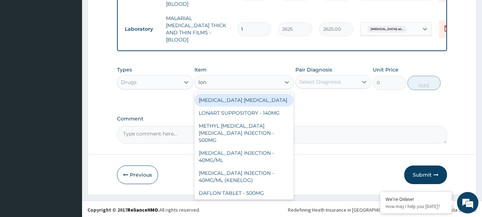
type input "lona"
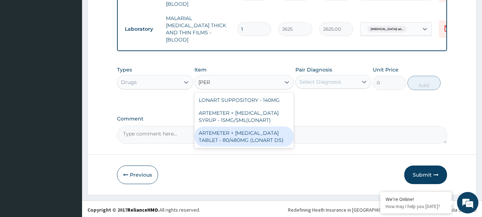
click at [258, 139] on div "ARTEMETER + LUMEFANTRINE TABLET - 80/480MG (LONART DS)" at bounding box center [244, 136] width 99 height 20
type input "672"
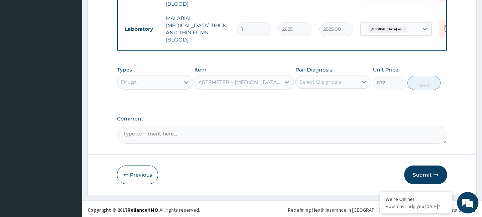
click at [325, 79] on div "Select Diagnosis" at bounding box center [321, 81] width 42 height 7
click at [366, 81] on icon at bounding box center [365, 82] width 4 height 2
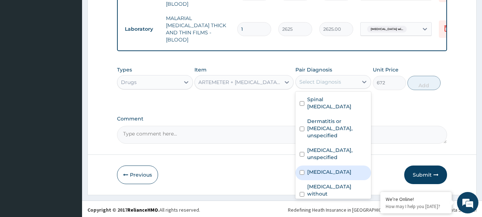
click at [328, 168] on label "[MEDICAL_DATA]" at bounding box center [329, 171] width 44 height 7
checkbox input "true"
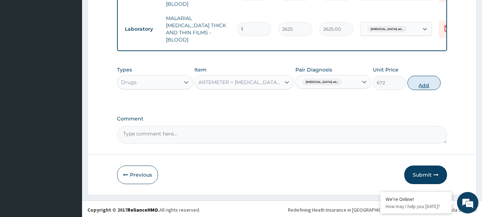
click at [429, 80] on button "Add" at bounding box center [424, 83] width 33 height 14
type input "0"
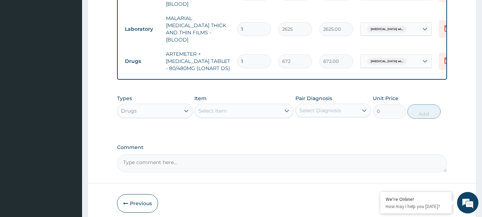
click at [248, 54] on input "1" at bounding box center [254, 61] width 34 height 14
type input "0.00"
type input "6"
type input "4032.00"
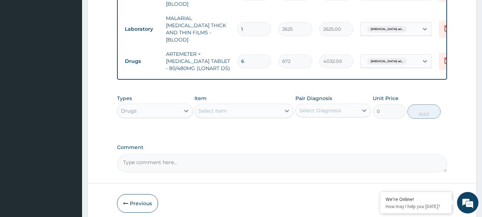
type input "5"
type input "3360.00"
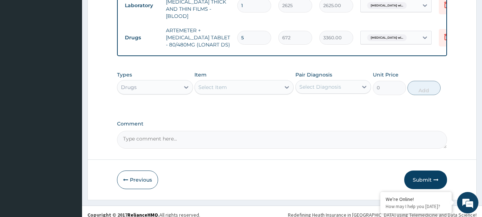
scroll to position [303, 0]
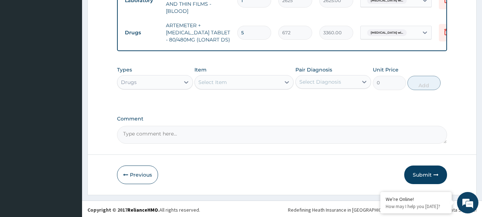
type input "5"
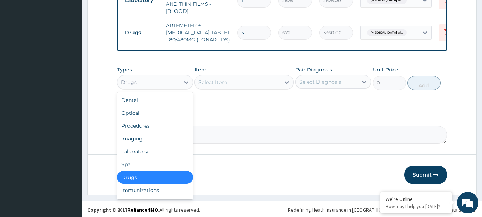
click at [172, 78] on div "Drugs" at bounding box center [148, 81] width 62 height 11
click at [150, 174] on div "Drugs" at bounding box center [155, 177] width 76 height 13
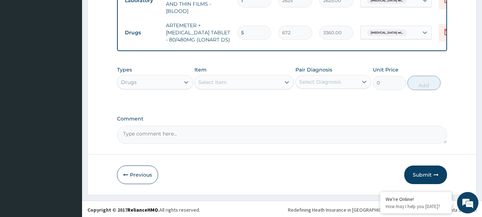
click at [237, 79] on div "Select Item" at bounding box center [238, 81] width 86 height 11
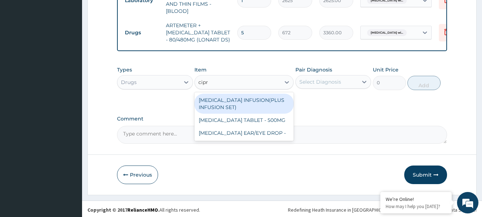
type input "cipro"
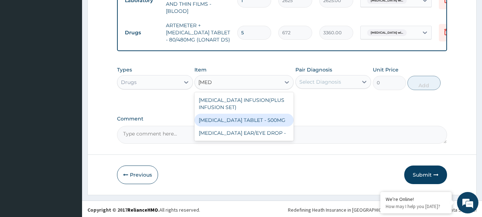
click at [260, 117] on div "CIPROFLOXACIN TABLET - 500MG" at bounding box center [244, 120] width 99 height 13
type input "224"
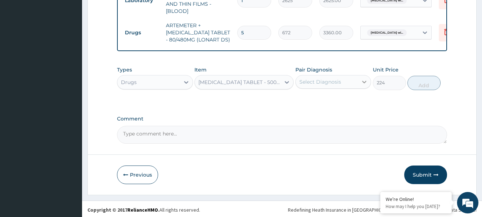
click at [362, 79] on icon at bounding box center [364, 81] width 7 height 7
click at [363, 81] on icon at bounding box center [365, 82] width 4 height 2
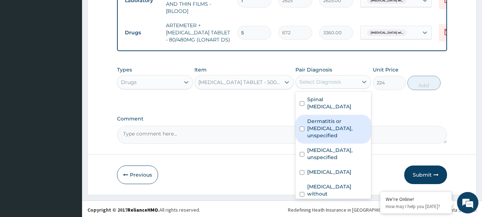
click at [341, 129] on label "Dermatitis or [MEDICAL_DATA], unspecified" at bounding box center [337, 127] width 60 height 21
checkbox input "true"
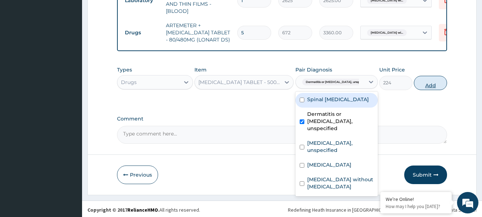
click at [418, 82] on button "Add" at bounding box center [430, 83] width 33 height 14
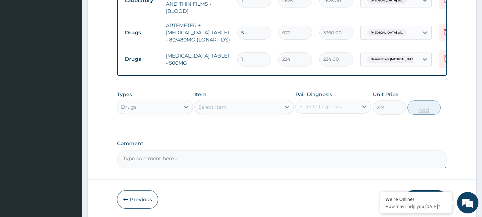
type input "0"
type input "10"
type input "2240.00"
type input "10"
click at [168, 101] on div "Drugs" at bounding box center [148, 106] width 62 height 11
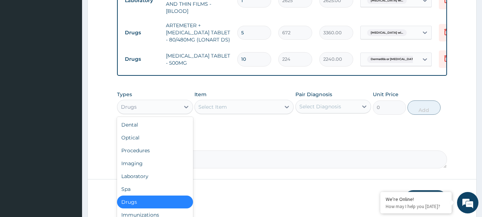
click at [145, 196] on div "Drugs" at bounding box center [155, 201] width 76 height 13
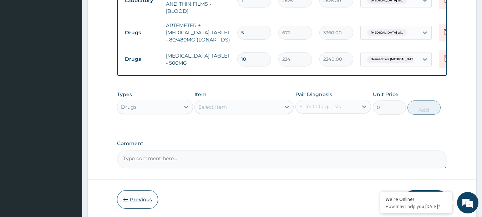
click at [145, 197] on button "Previous" at bounding box center [137, 199] width 41 height 19
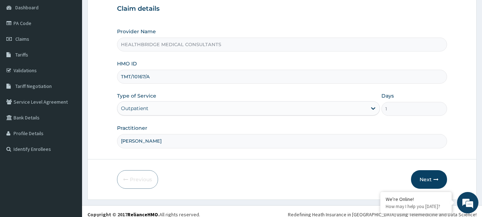
scroll to position [77, 0]
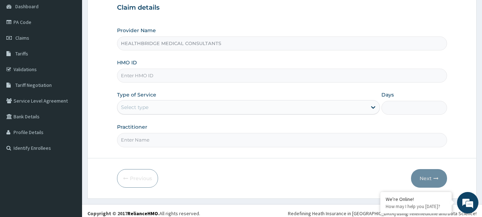
click at [205, 73] on input "HMO ID" at bounding box center [282, 76] width 331 height 14
paste input "TMT/10167/A"
type input "TMT/10167/A"
click at [212, 105] on div "Select type" at bounding box center [242, 106] width 250 height 11
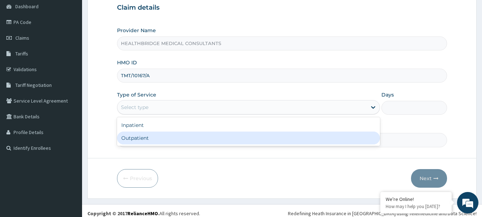
click at [178, 139] on div "Outpatient" at bounding box center [248, 137] width 263 height 13
type input "1"
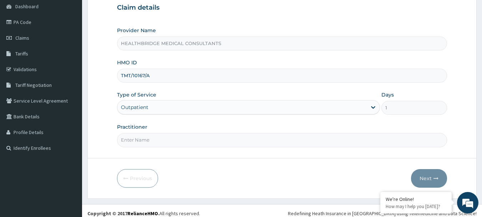
click at [193, 136] on input "Practitioner" at bounding box center [282, 140] width 331 height 14
type input "[PERSON_NAME]"
click at [428, 174] on button "Next" at bounding box center [429, 178] width 36 height 19
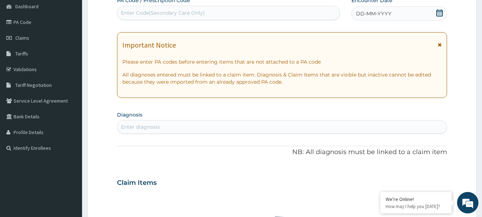
click at [439, 13] on icon at bounding box center [439, 12] width 7 height 7
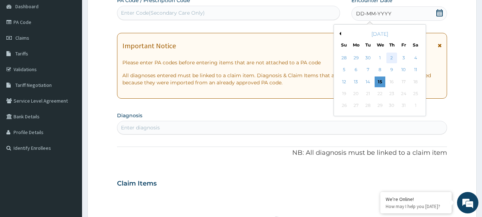
click at [395, 59] on div "2" at bounding box center [392, 57] width 11 height 11
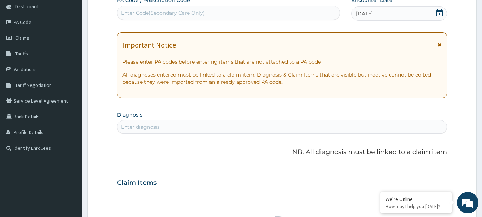
click at [202, 122] on div "Enter diagnosis" at bounding box center [282, 126] width 330 height 11
click at [175, 126] on div "Enter diagnosis" at bounding box center [282, 126] width 330 height 11
type input "[MEDICAL_DATA]"
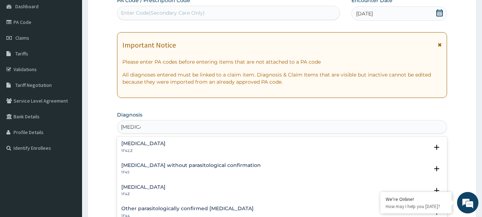
click at [157, 146] on div "[MEDICAL_DATA] 1F42.Z" at bounding box center [143, 147] width 44 height 12
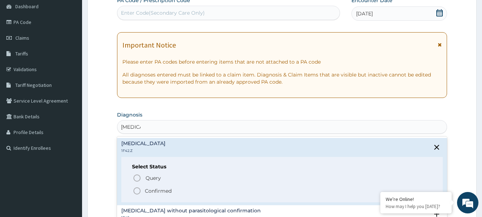
click at [149, 188] on p "Confirmed" at bounding box center [158, 190] width 27 height 7
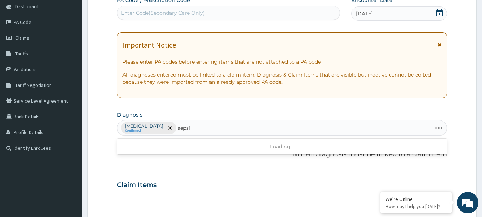
type input "[MEDICAL_DATA]"
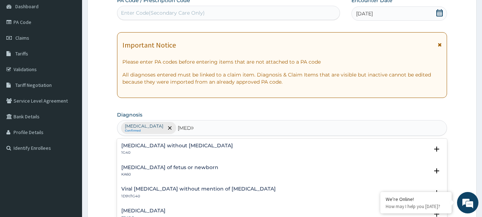
click at [177, 145] on h4 "[MEDICAL_DATA] without [MEDICAL_DATA]" at bounding box center [177, 145] width 112 height 5
click at [175, 142] on div "[MEDICAL_DATA] without [MEDICAL_DATA] 1G40 Select Status Query Query covers sus…" at bounding box center [282, 151] width 331 height 22
click at [180, 144] on h4 "[MEDICAL_DATA] without [MEDICAL_DATA]" at bounding box center [177, 145] width 112 height 5
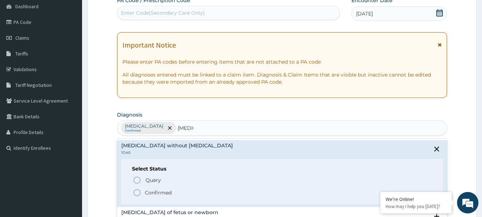
click at [166, 193] on p "Confirmed" at bounding box center [158, 192] width 27 height 7
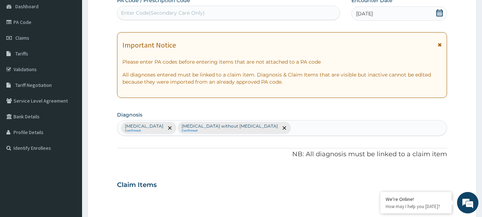
click at [341, 131] on div "[MEDICAL_DATA] Confirmed [MEDICAL_DATA] without [MEDICAL_DATA] Confirmed" at bounding box center [282, 127] width 330 height 15
type input "[MEDICAL_DATA]"
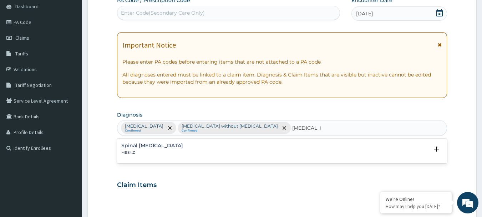
click at [179, 144] on h4 "Spinal [MEDICAL_DATA]" at bounding box center [152, 145] width 62 height 5
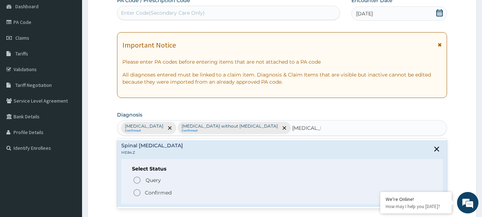
click at [179, 144] on h4 "Spinal [MEDICAL_DATA]" at bounding box center [152, 145] width 62 height 5
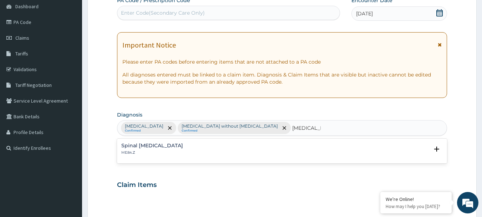
click at [163, 144] on h4 "Spinal [MEDICAL_DATA]" at bounding box center [152, 145] width 62 height 5
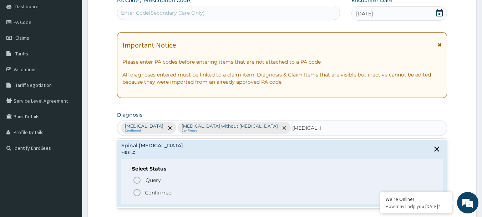
click at [136, 194] on icon "status option filled" at bounding box center [137, 192] width 9 height 9
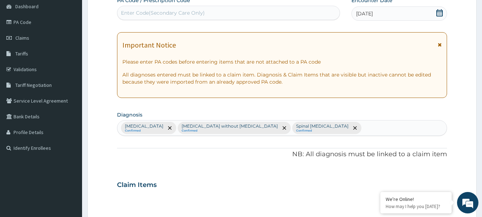
click at [406, 127] on div "[MEDICAL_DATA] Confirmed [MEDICAL_DATA] without [MEDICAL_DATA] Confirmed Spinal…" at bounding box center [282, 127] width 330 height 15
type input "lumber"
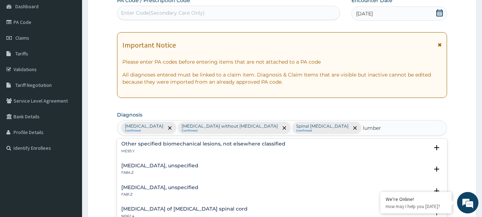
scroll to position [857, 0]
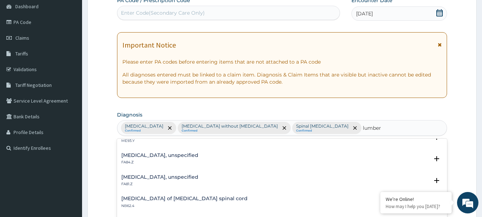
click at [174, 178] on h4 "[MEDICAL_DATA], unspecified" at bounding box center [159, 176] width 77 height 5
click at [175, 174] on h4 "[MEDICAL_DATA], unspecified" at bounding box center [159, 176] width 77 height 5
click at [434, 181] on icon "open select status" at bounding box center [436, 180] width 5 height 5
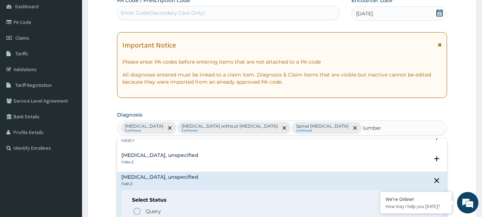
scroll to position [892, 0]
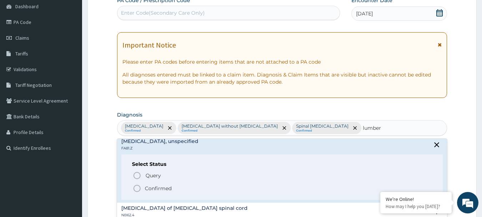
click at [157, 186] on p "Confirmed" at bounding box center [158, 188] width 27 height 7
click at [157, 186] on div "PA Code / Prescription Code Enter Code(Secondary Care Only) Encounter Date [DAT…" at bounding box center [282, 183] width 331 height 372
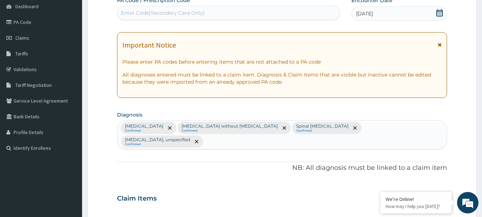
click at [228, 141] on div "[MEDICAL_DATA] Confirmed [MEDICAL_DATA] without [MEDICAL_DATA] Confirmed Spinal…" at bounding box center [282, 134] width 330 height 29
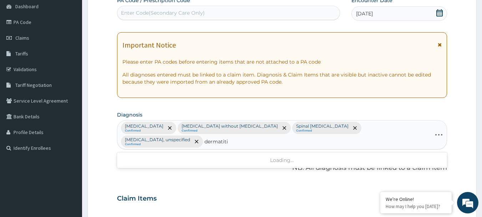
type input "dermatitis"
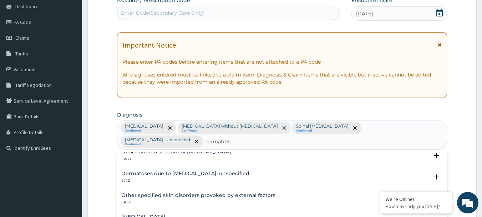
scroll to position [0, 0]
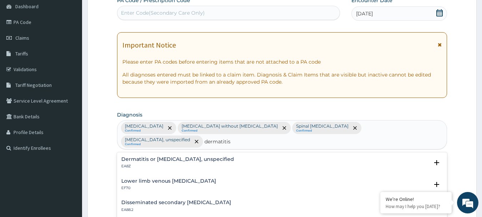
click at [197, 155] on div "Dermatitis or [MEDICAL_DATA], unspecified EA8Z Select Status Query Query covers…" at bounding box center [282, 165] width 331 height 22
click at [434, 163] on icon "open select status" at bounding box center [436, 162] width 5 height 5
click at [434, 161] on icon "open select status" at bounding box center [436, 162] width 5 height 5
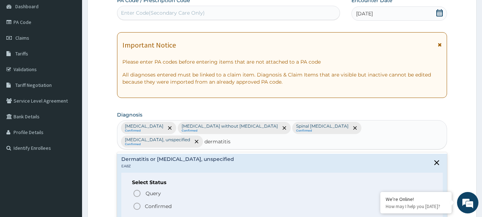
click at [183, 205] on span "Confirmed" at bounding box center [283, 206] width 300 height 9
click at [183, 205] on div "Claim Items" at bounding box center [282, 196] width 331 height 19
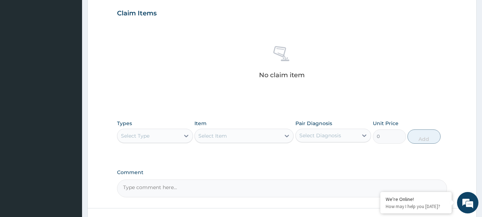
scroll to position [286, 0]
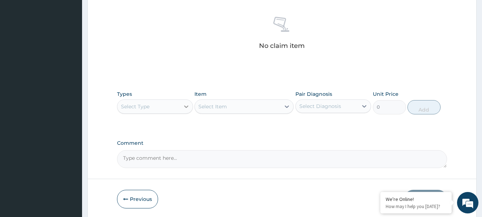
click at [187, 106] on icon at bounding box center [186, 106] width 4 height 2
click at [186, 106] on icon at bounding box center [186, 106] width 7 height 7
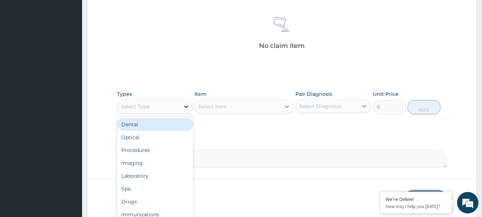
click at [186, 106] on icon at bounding box center [186, 106] width 7 height 7
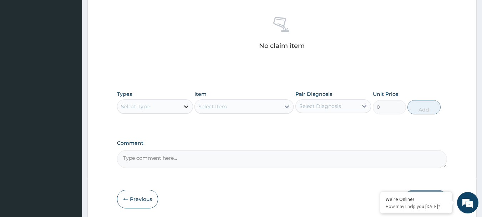
click at [186, 106] on icon at bounding box center [186, 106] width 7 height 7
click at [186, 105] on icon at bounding box center [186, 106] width 7 height 7
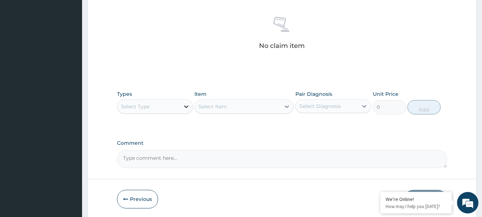
click at [186, 105] on icon at bounding box center [186, 106] width 7 height 7
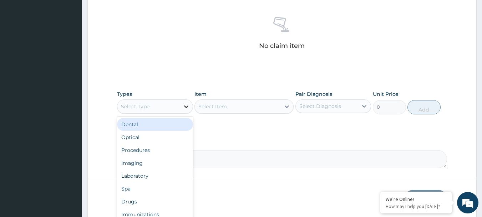
click at [186, 105] on icon at bounding box center [186, 106] width 7 height 7
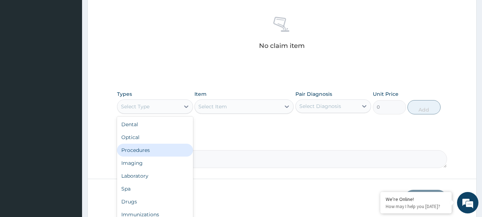
click at [159, 149] on div "Procedures" at bounding box center [155, 150] width 76 height 13
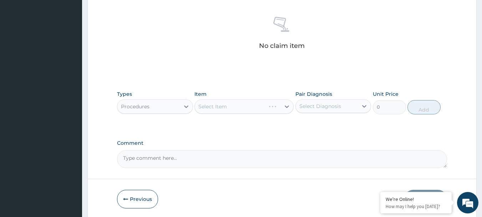
click at [159, 149] on div "Comment" at bounding box center [282, 154] width 331 height 28
click at [212, 147] on div "Comment" at bounding box center [282, 154] width 331 height 28
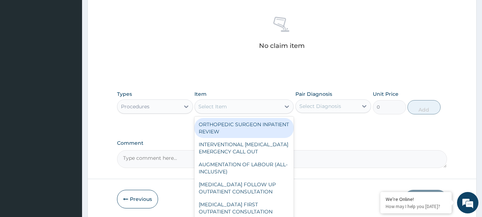
click at [268, 105] on div "Select Item" at bounding box center [238, 106] width 86 height 11
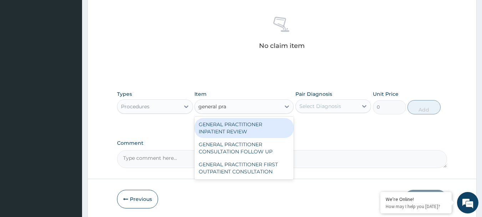
type input "general prac"
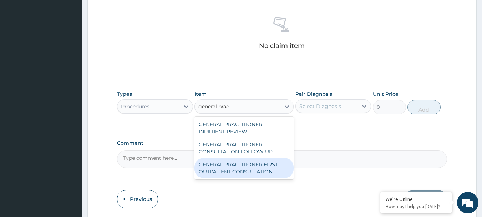
click at [242, 166] on div "GENERAL PRACTITIONER FIRST OUTPATIENT CONSULTATION" at bounding box center [244, 168] width 99 height 20
type input "4500"
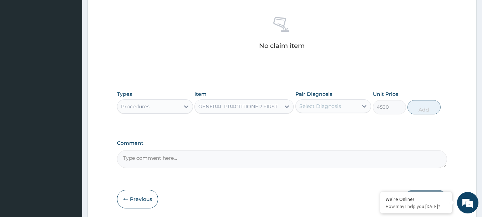
click at [338, 106] on div "Select Diagnosis" at bounding box center [321, 105] width 42 height 7
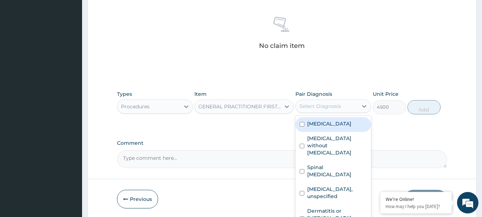
click at [324, 127] on label "[MEDICAL_DATA]" at bounding box center [329, 123] width 44 height 7
checkbox input "true"
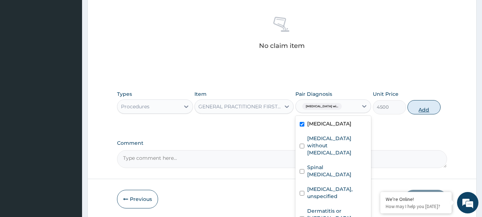
click at [423, 107] on button "Add" at bounding box center [424, 107] width 33 height 14
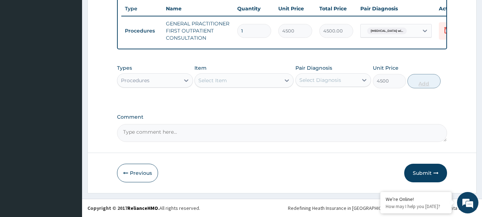
type input "0"
click at [252, 81] on div "Select Item" at bounding box center [238, 80] width 86 height 11
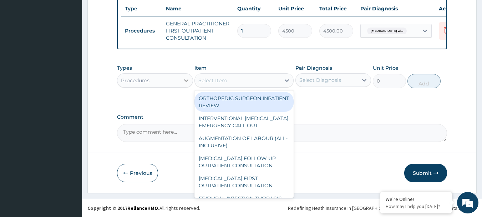
click at [184, 82] on icon at bounding box center [186, 80] width 7 height 7
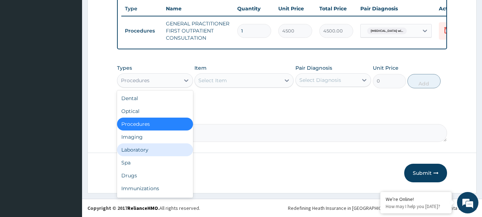
click at [163, 149] on div "Laboratory" at bounding box center [155, 149] width 76 height 13
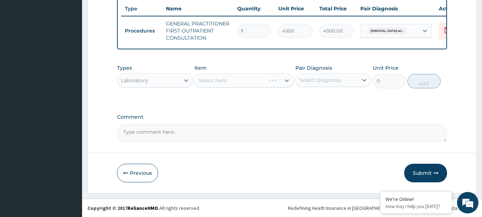
click at [247, 80] on div "Select Item" at bounding box center [244, 80] width 99 height 14
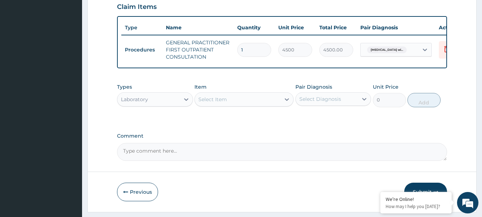
scroll to position [216, 0]
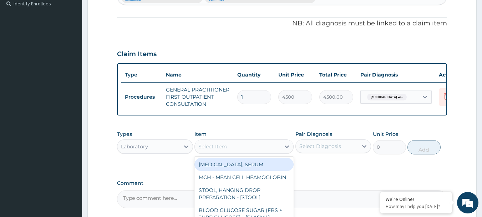
click at [262, 151] on div "Select Item" at bounding box center [238, 146] width 86 height 11
type input "ma"
